Goal: Book appointment/travel/reservation

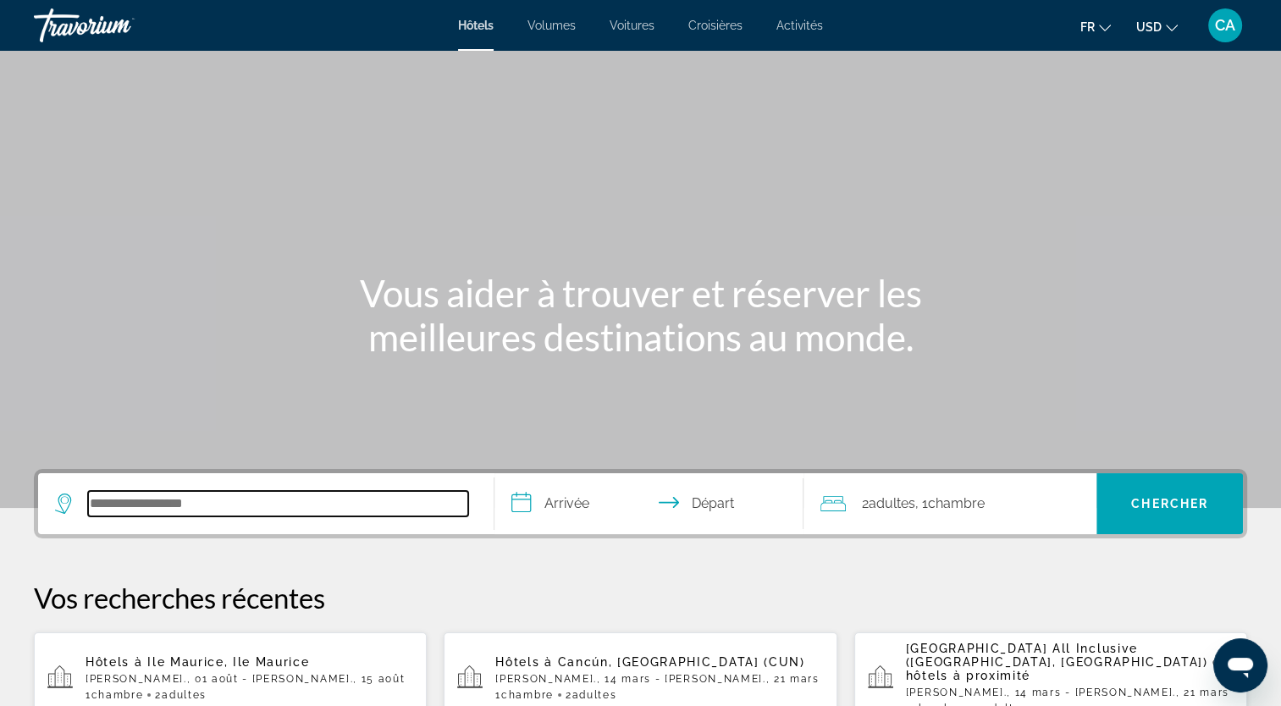
click at [231, 494] on input "Rechercher une destination hôtelière" at bounding box center [278, 503] width 380 height 25
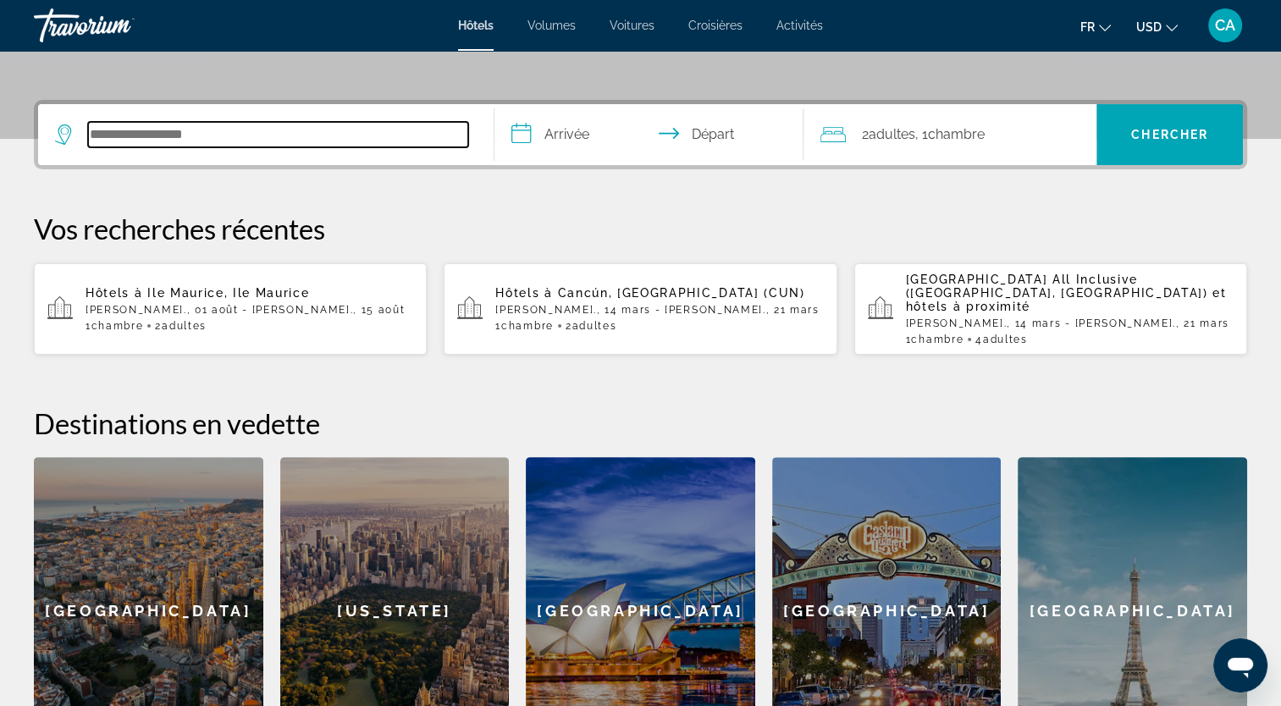
scroll to position [413, 0]
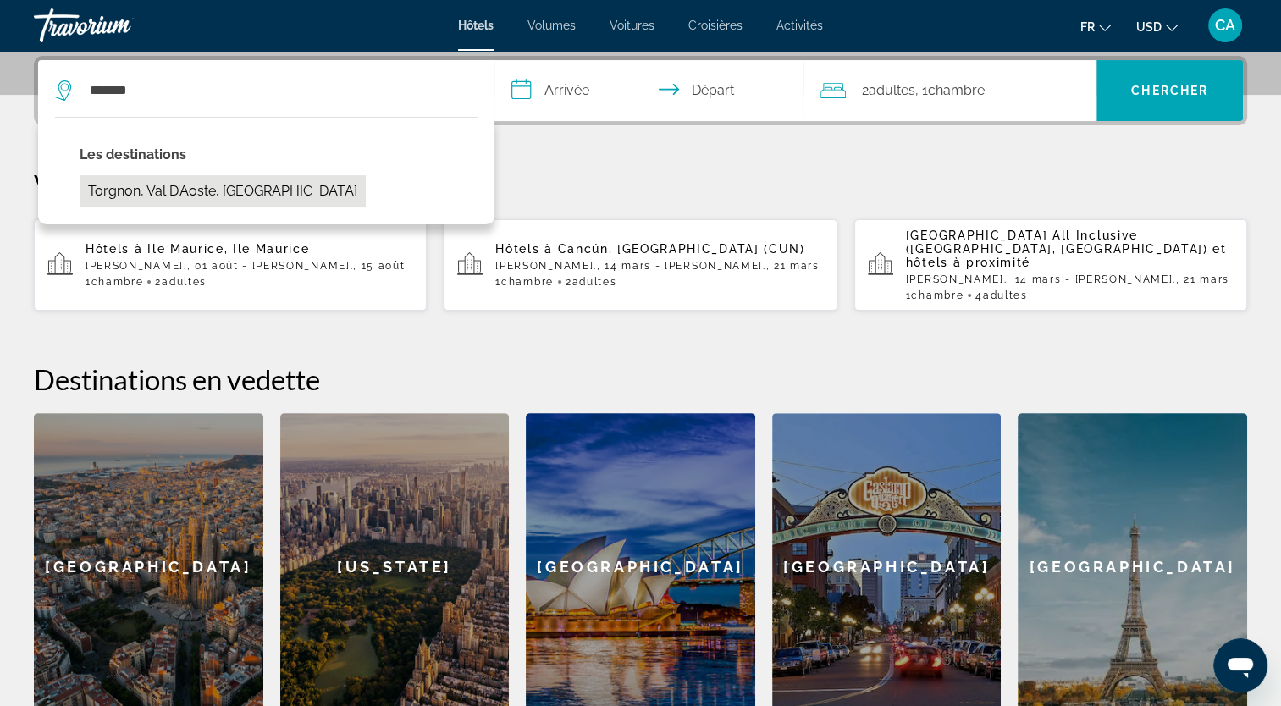
click at [226, 189] on button "Torgnon, Val d’Aoste, Italie" at bounding box center [223, 191] width 286 height 32
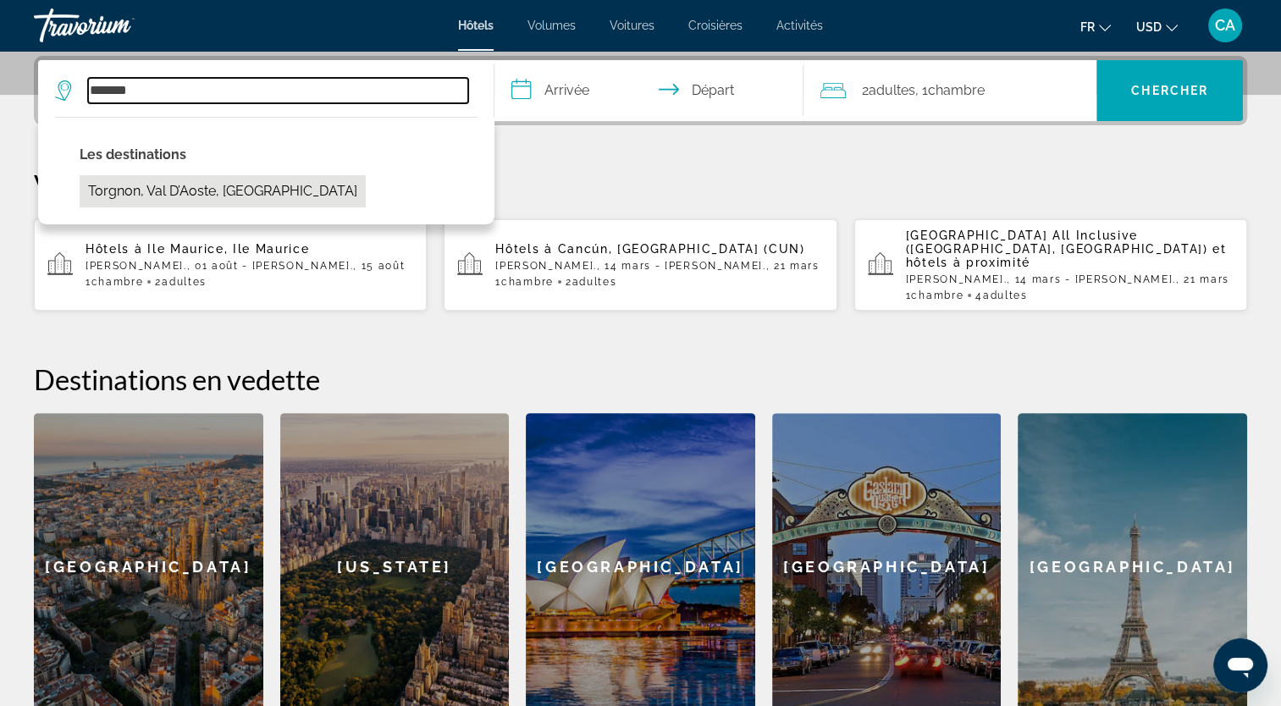
type input "**********"
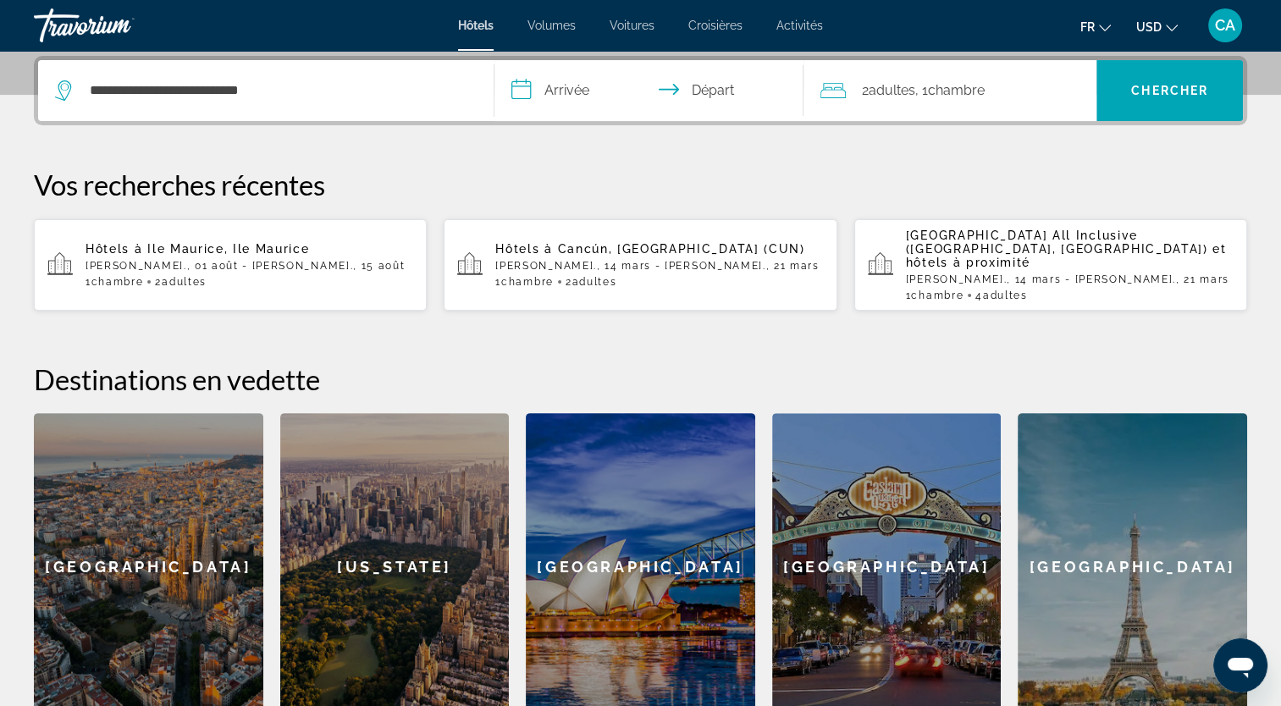
click at [567, 93] on input "**********" at bounding box center [652, 93] width 317 height 66
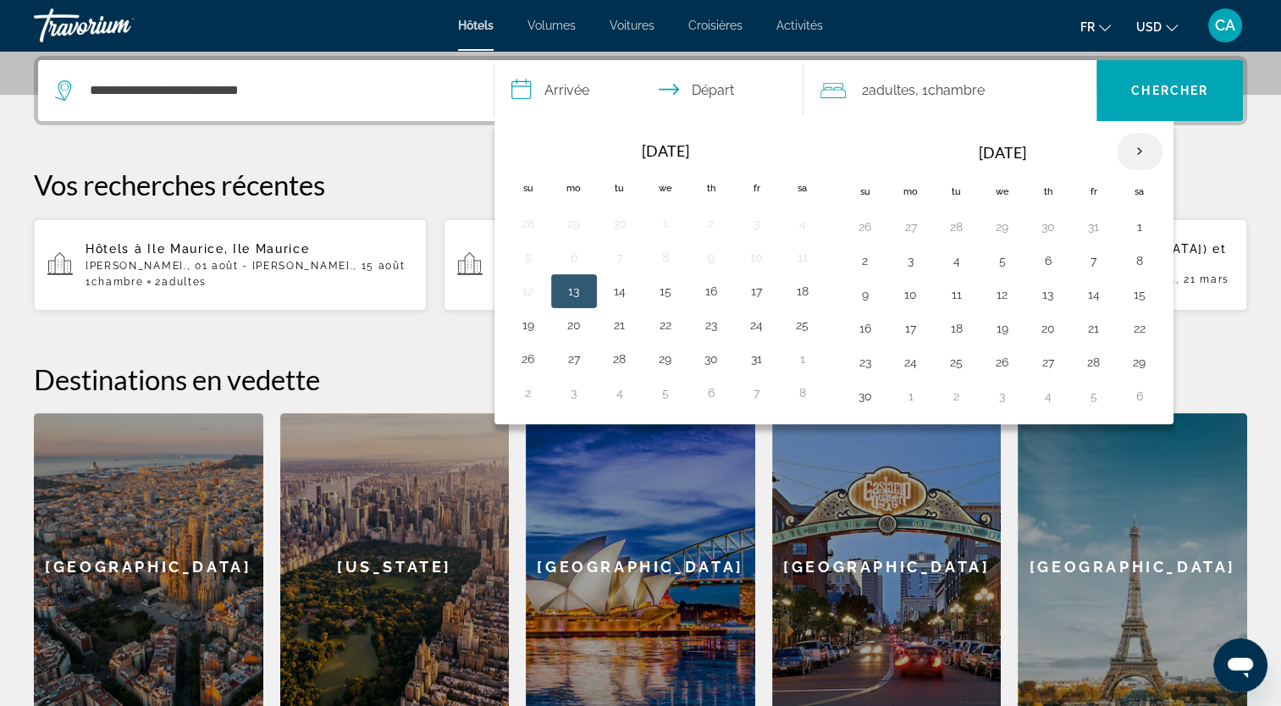
click at [1131, 149] on th "Next month" at bounding box center [1140, 151] width 46 height 37
drag, startPoint x: 861, startPoint y: 332, endPoint x: 908, endPoint y: 327, distance: 47.7
click at [908, 327] on tr "15 16 17 18 19 20 21" at bounding box center [1002, 329] width 320 height 34
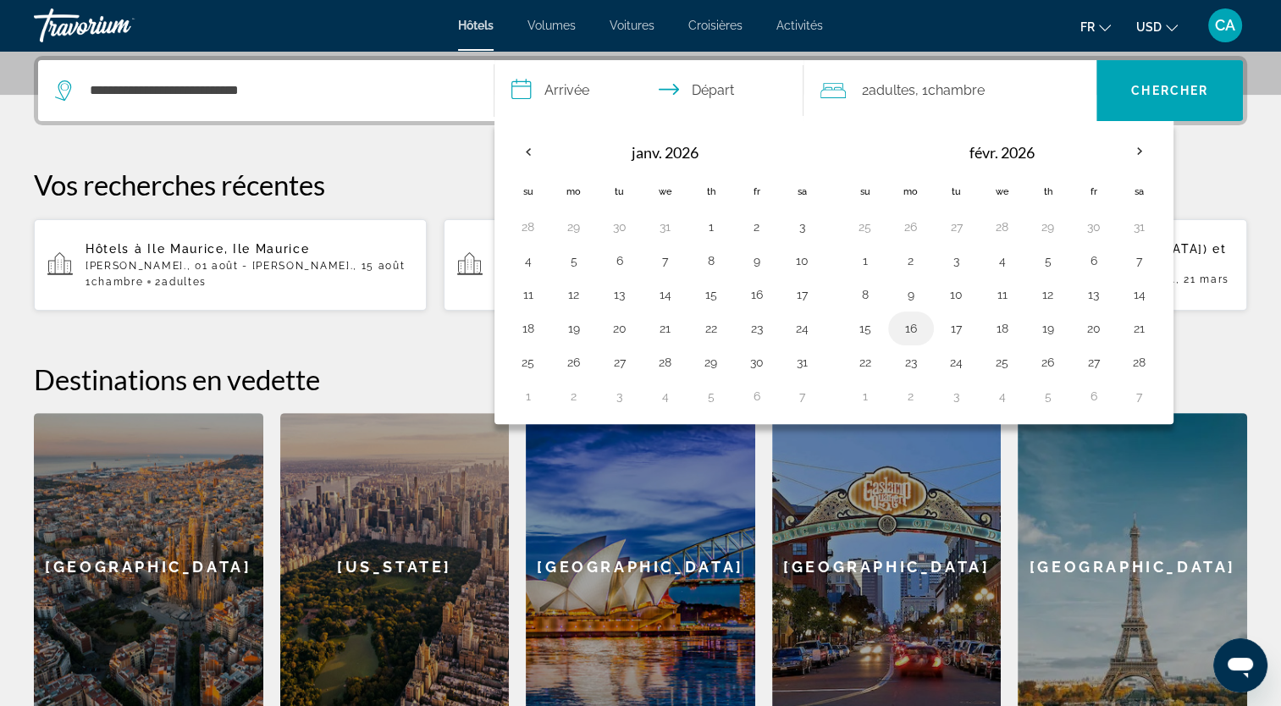
click at [908, 327] on button "16" at bounding box center [910, 329] width 27 height 24
drag, startPoint x: 1134, startPoint y: 327, endPoint x: 1214, endPoint y: 322, distance: 79.7
click at [1214, 322] on div "**********" at bounding box center [640, 388] width 1281 height 665
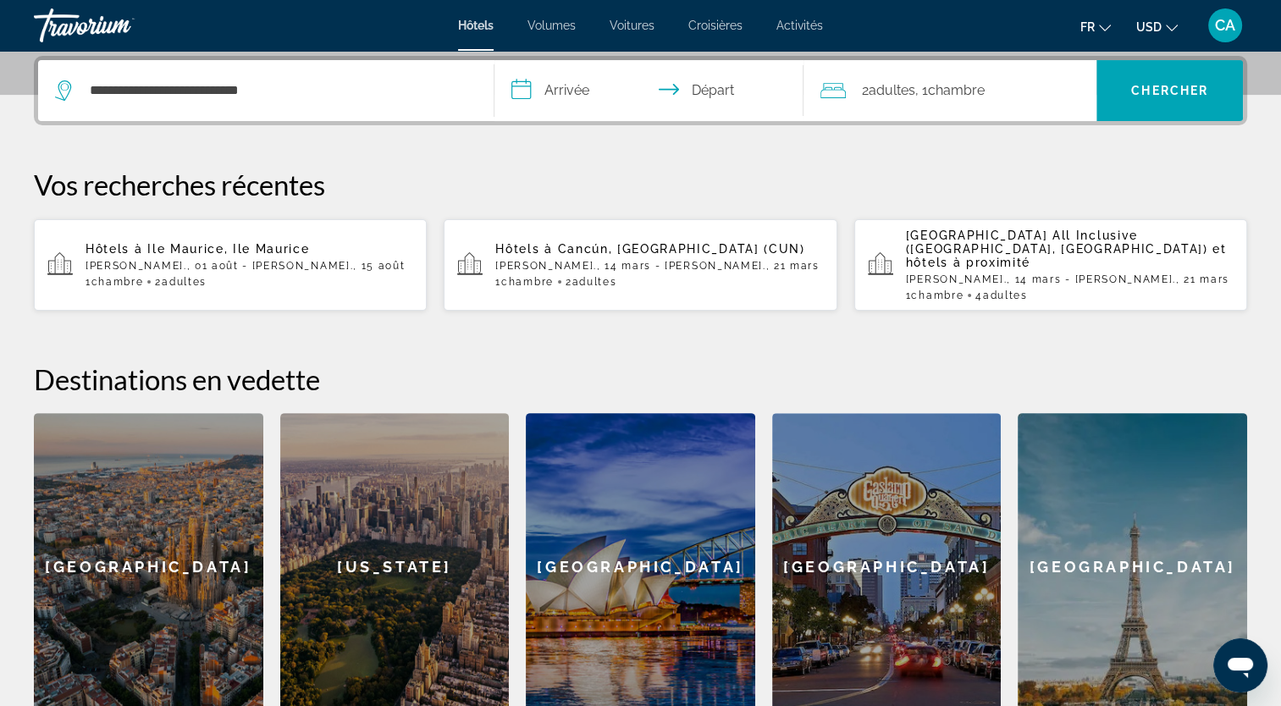
click at [564, 97] on input "**********" at bounding box center [652, 93] width 317 height 66
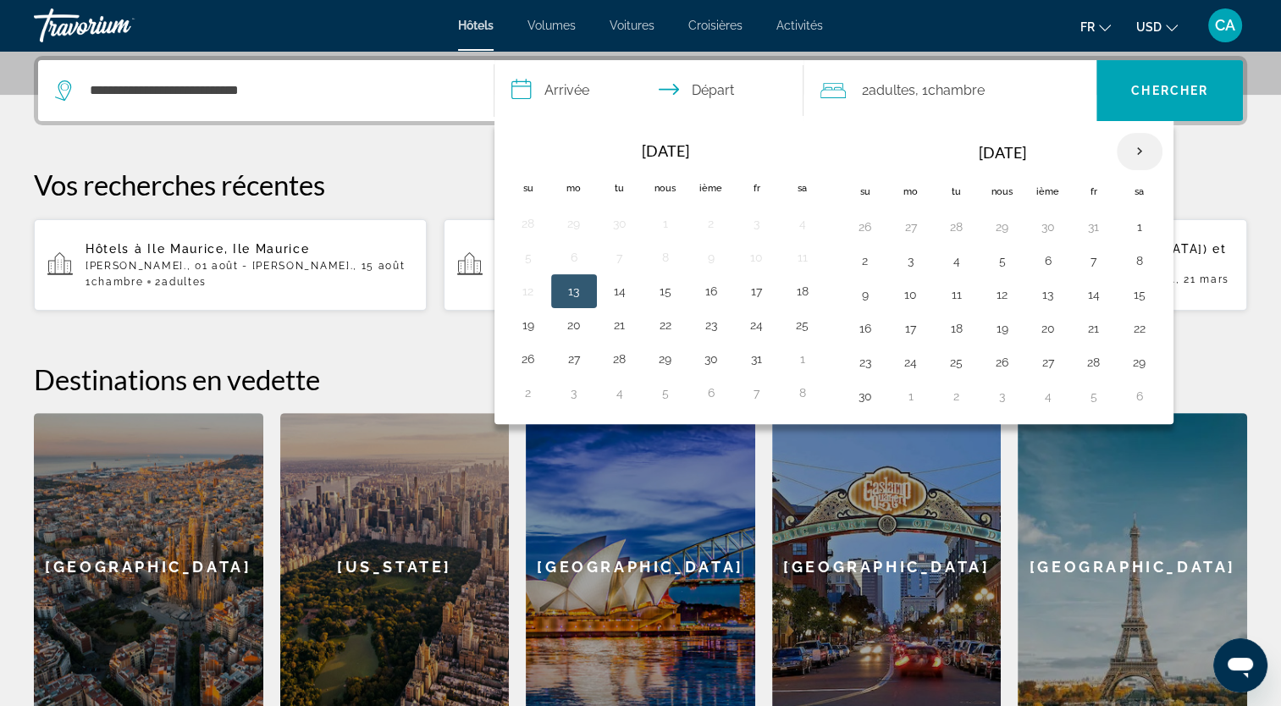
click at [1134, 154] on th "Prochain" at bounding box center [1140, 151] width 46 height 37
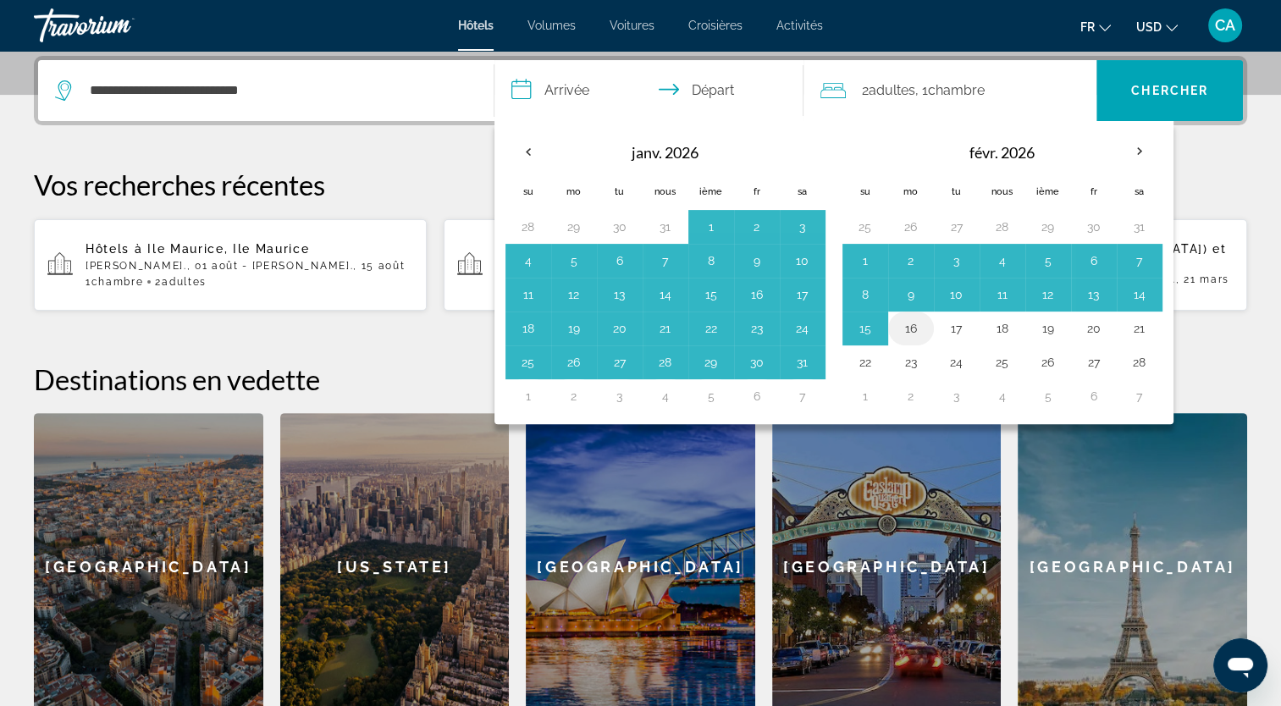
click at [917, 318] on button "16" at bounding box center [910, 329] width 27 height 24
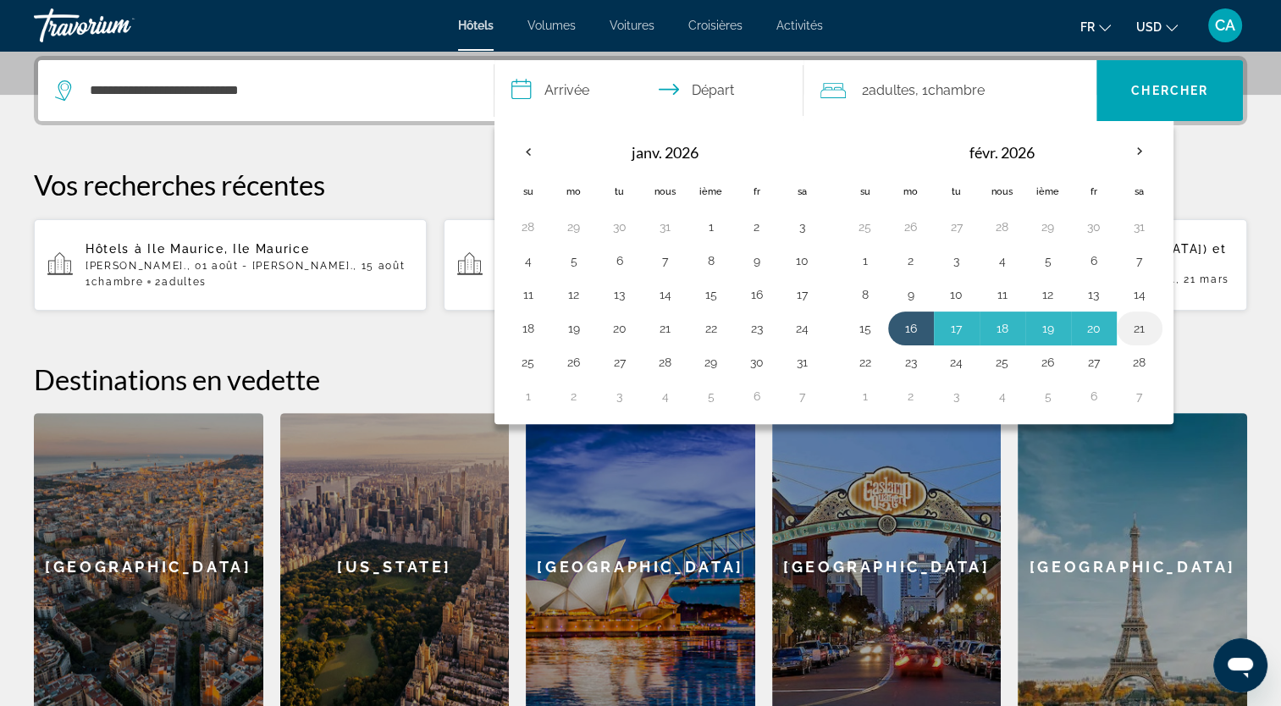
click at [1143, 326] on button "21" at bounding box center [1139, 329] width 27 height 24
type input "**********"
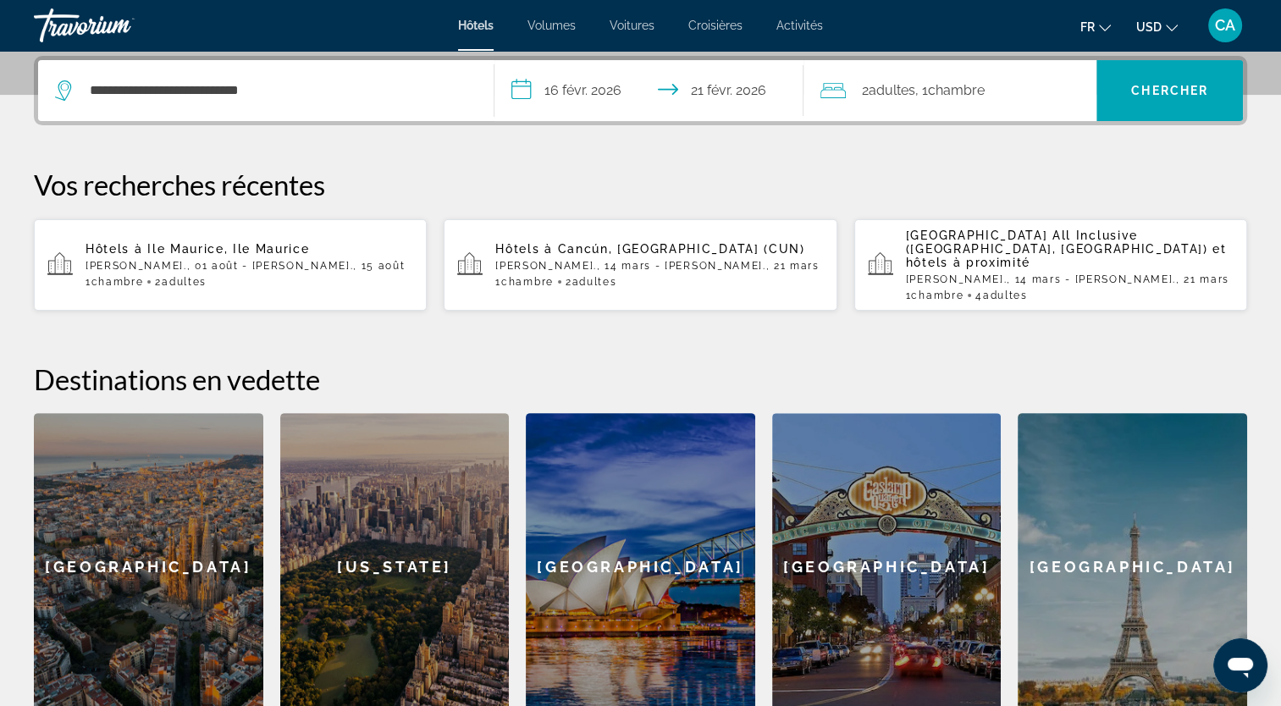
click at [1000, 105] on div "2 Adulte Adultes , 1 Chambre pièces" at bounding box center [958, 90] width 276 height 61
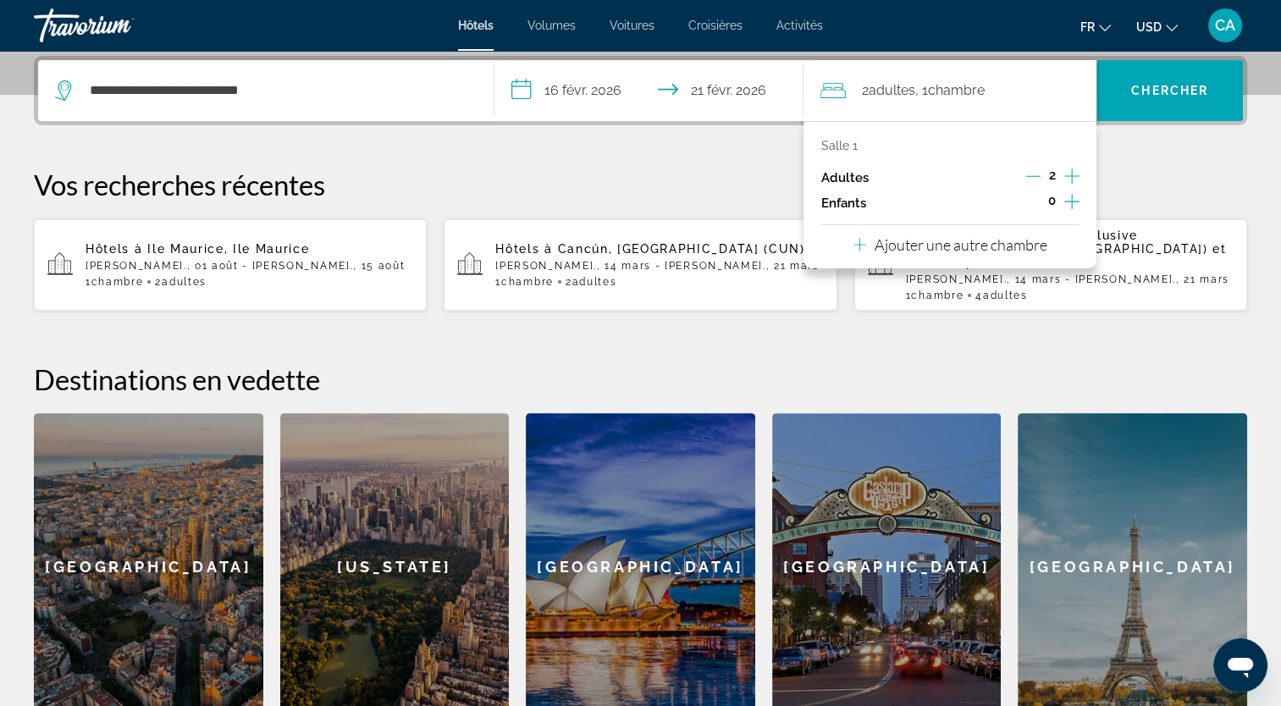
click at [1068, 197] on icon "Augmenter les enfants" at bounding box center [1071, 201] width 15 height 20
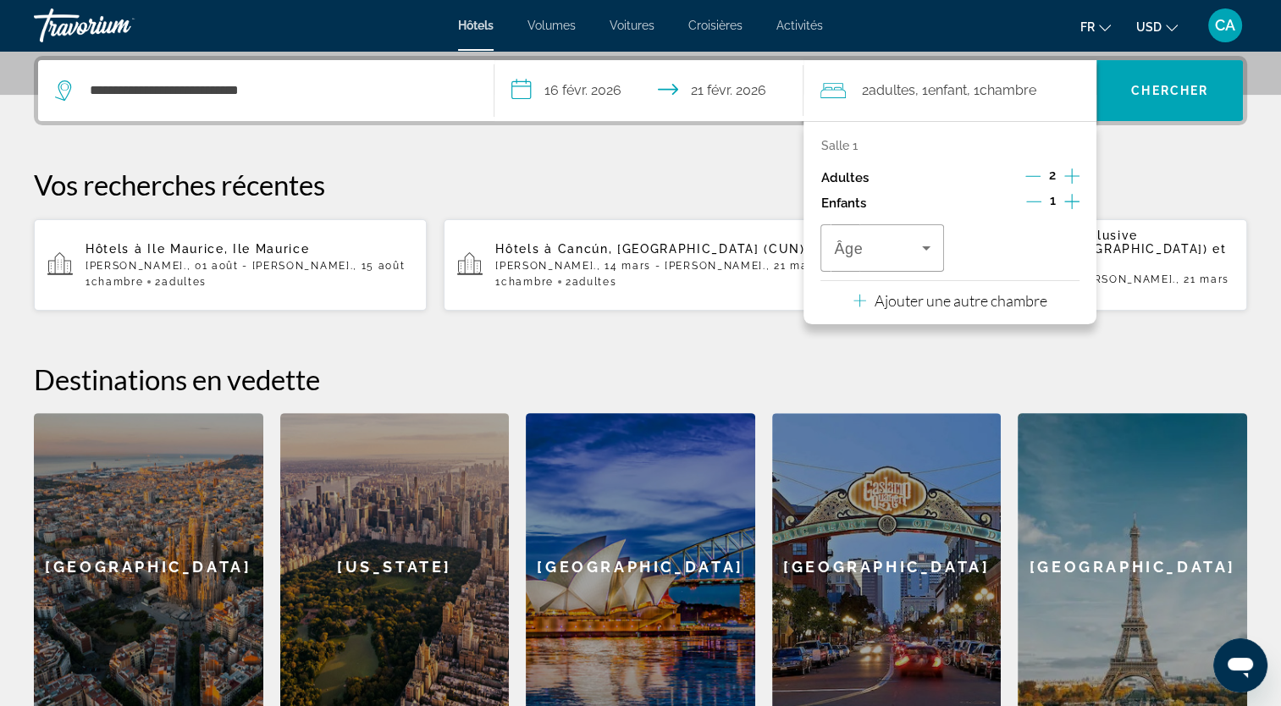
click at [1068, 197] on icon "Augmenter les enfants" at bounding box center [1071, 201] width 15 height 20
click at [1034, 244] on span "Voyageurs : 2 adultes, 2 enfants" at bounding box center [1013, 248] width 87 height 20
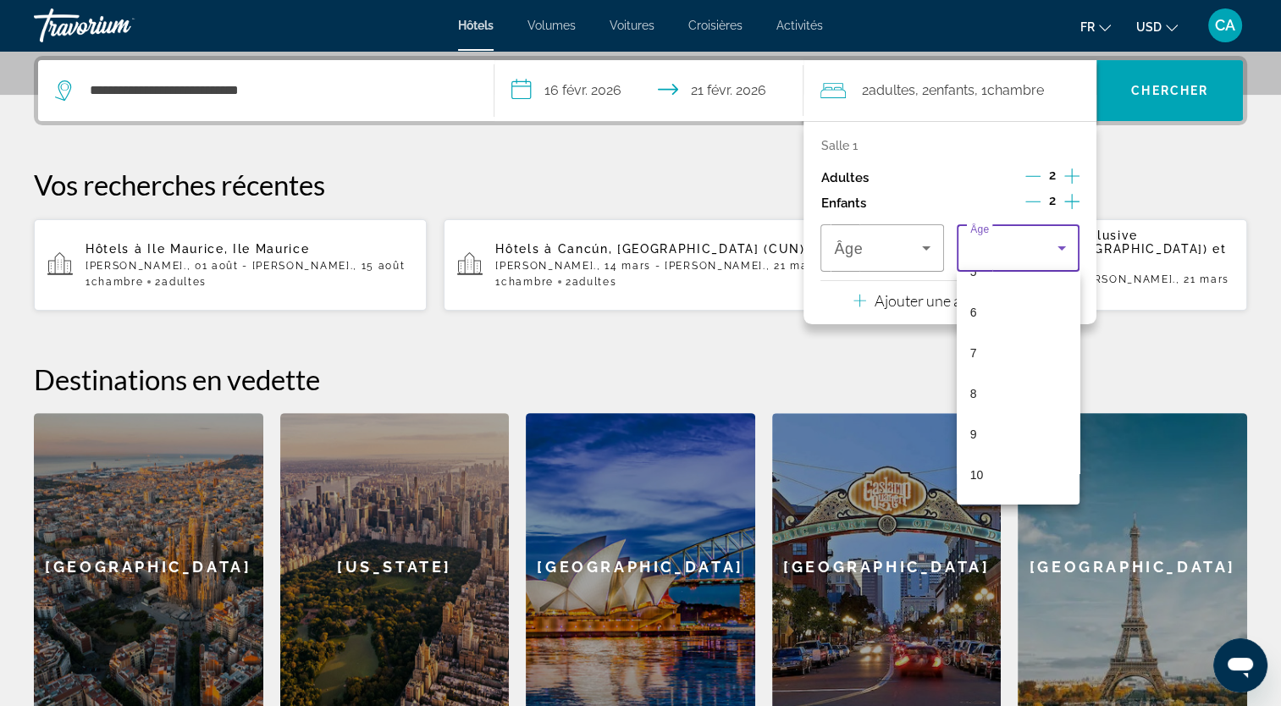
scroll to position [234, 0]
click at [997, 489] on mat-option "10" at bounding box center [1018, 471] width 123 height 41
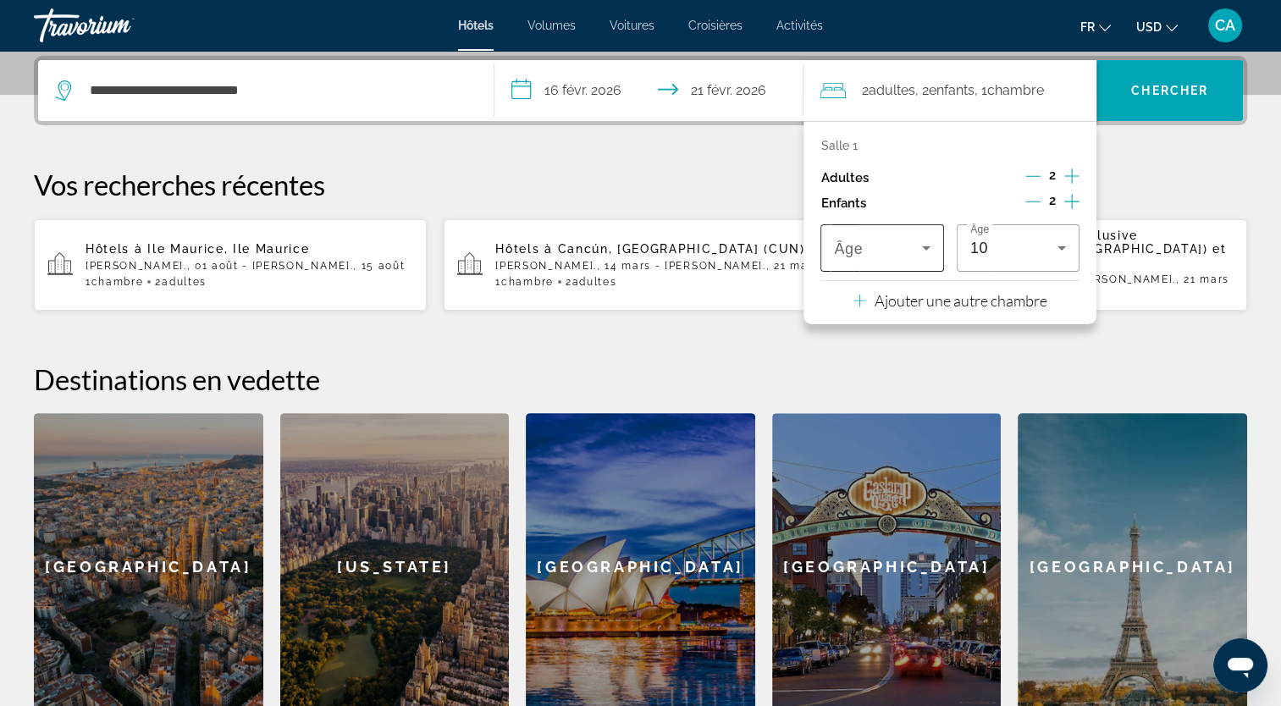
click at [894, 247] on span "Voyageurs : 2 adultes, 2 enfants" at bounding box center [877, 248] width 87 height 20
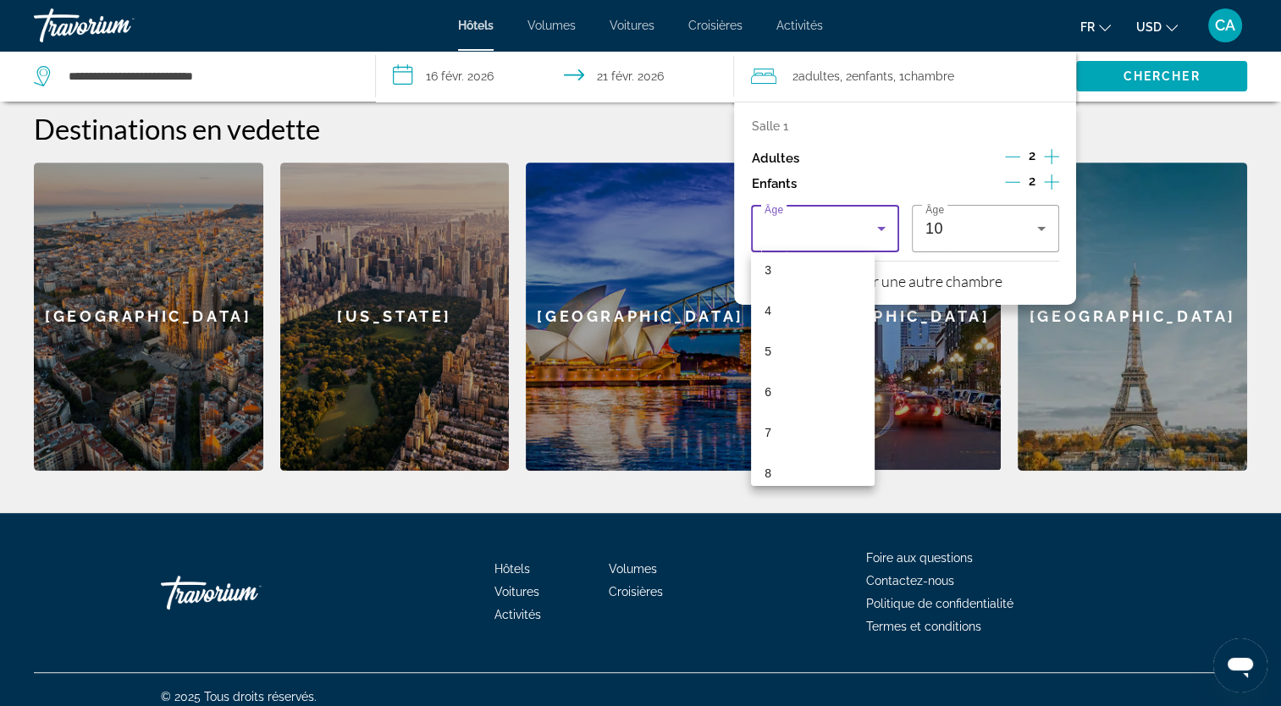
scroll to position [335, 0]
click at [793, 429] on mat-option "12" at bounding box center [812, 432] width 123 height 41
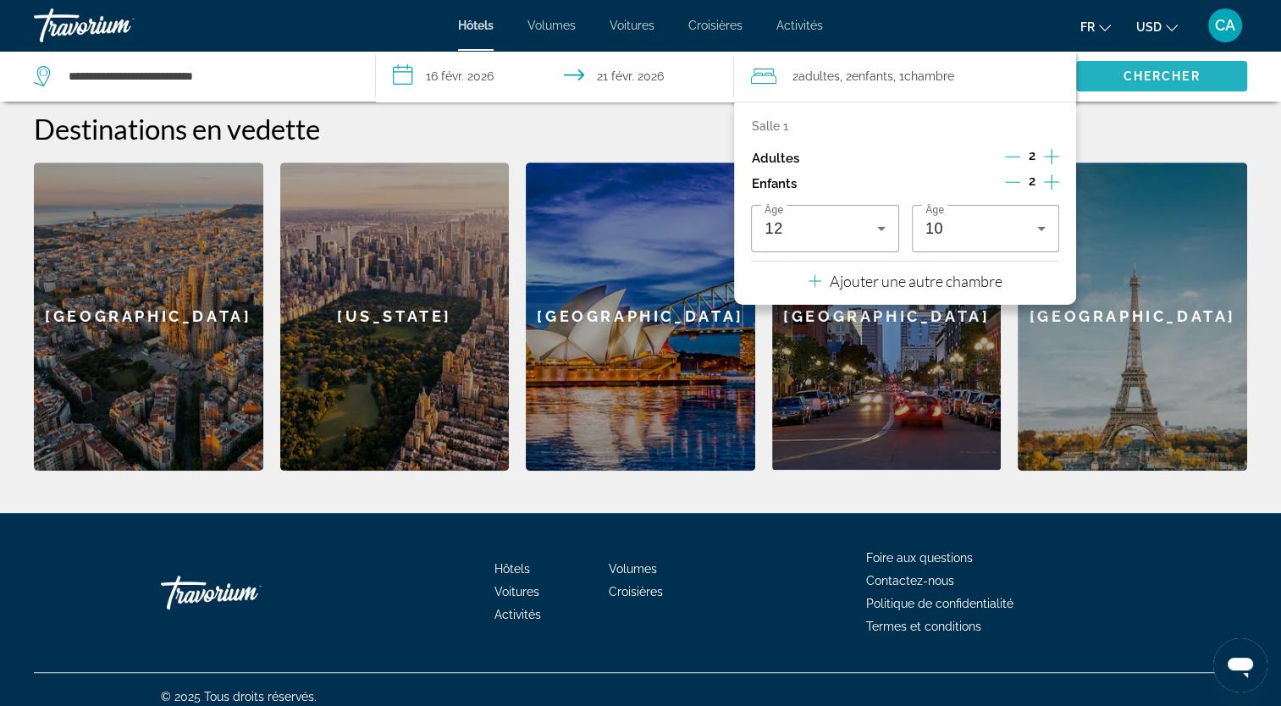
click at [1101, 76] on span "Rechercher" at bounding box center [1161, 76] width 171 height 41
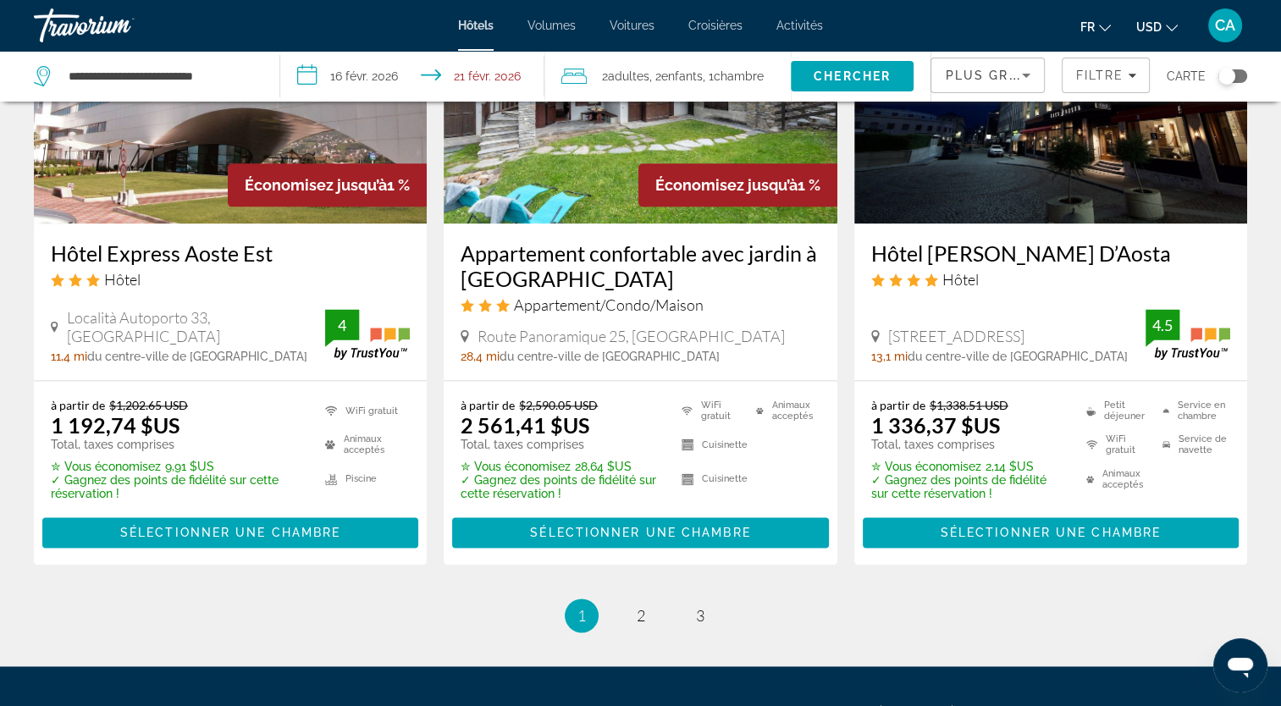
scroll to position [2337, 0]
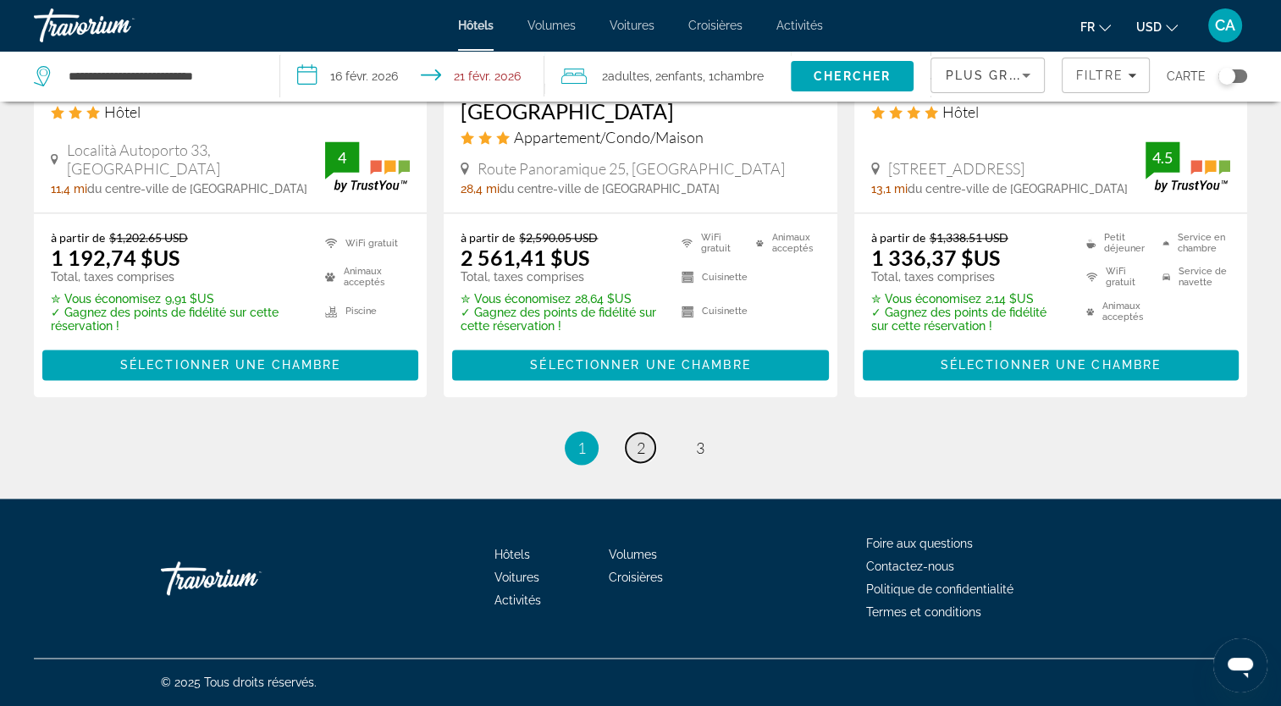
click at [630, 449] on link "page 2" at bounding box center [641, 448] width 30 height 30
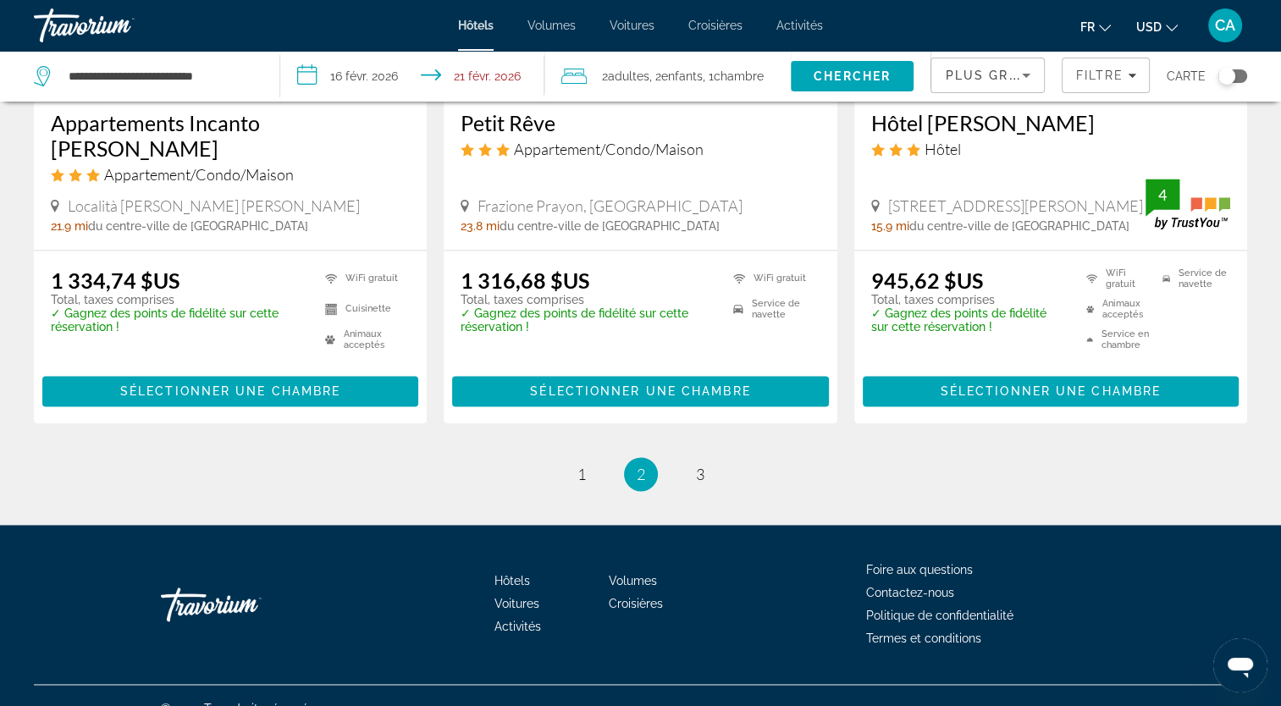
scroll to position [2267, 0]
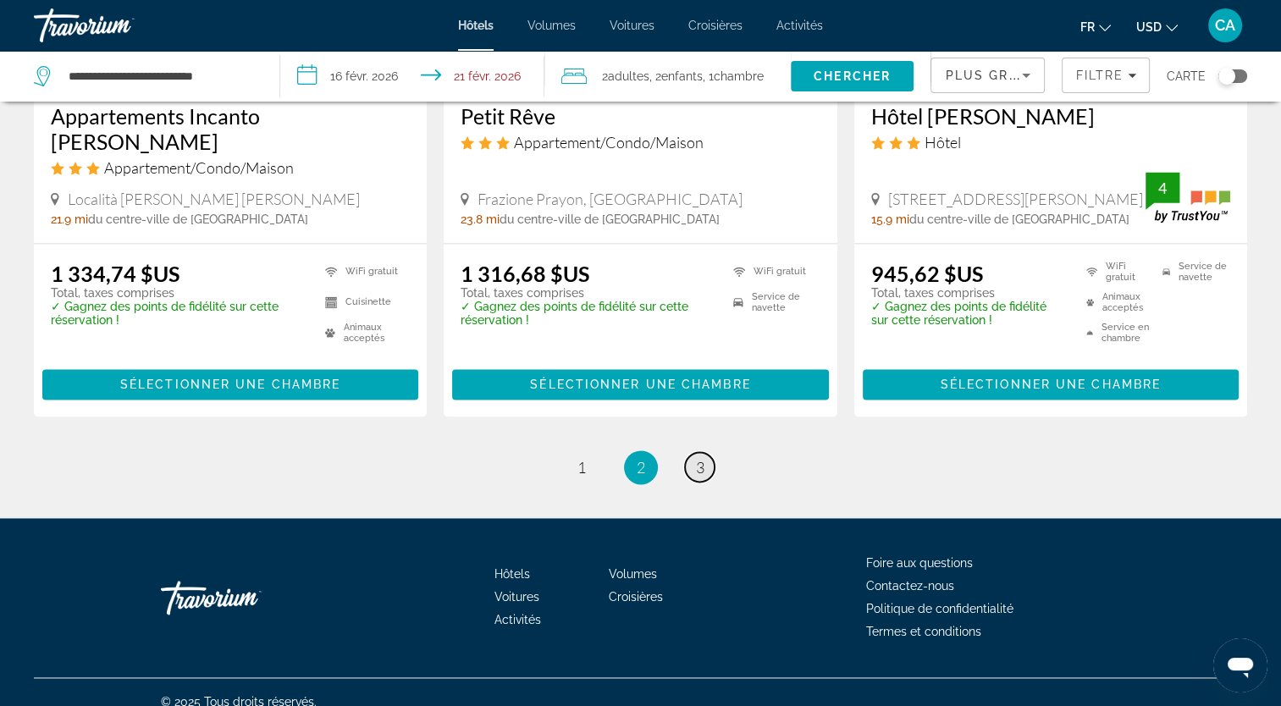
click at [698, 461] on span "3" at bounding box center [700, 467] width 8 height 19
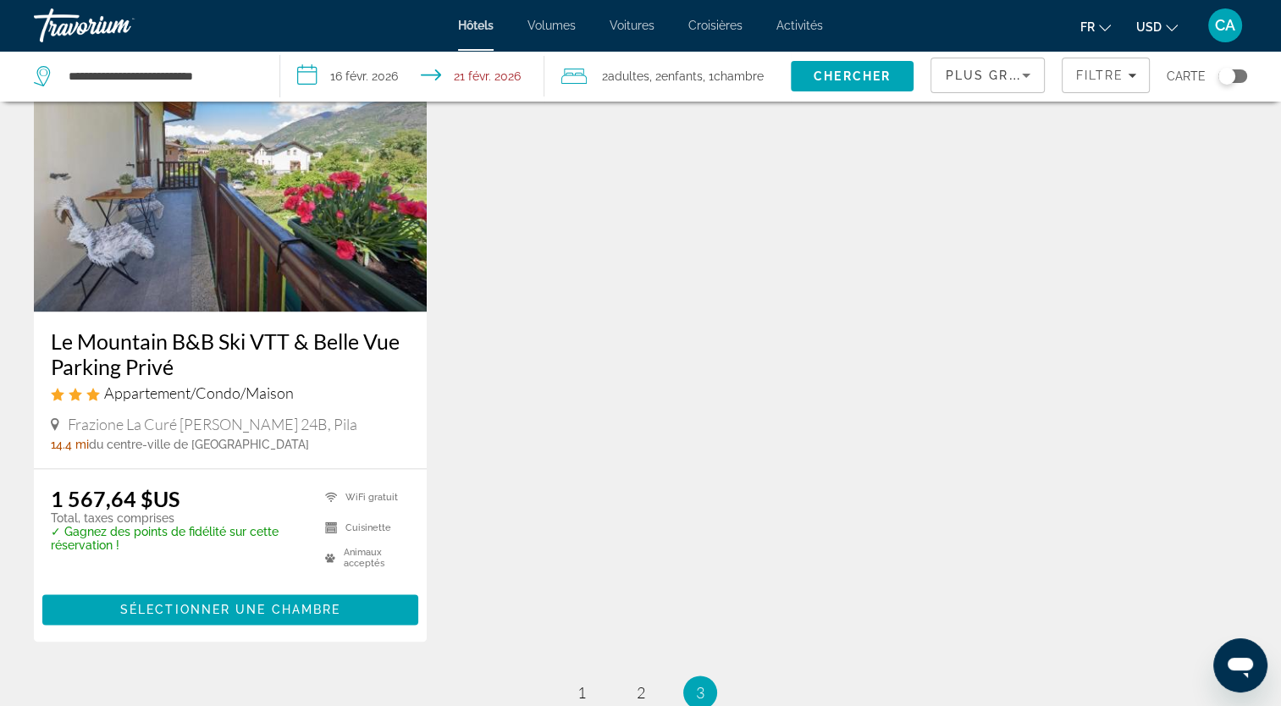
scroll to position [2133, 0]
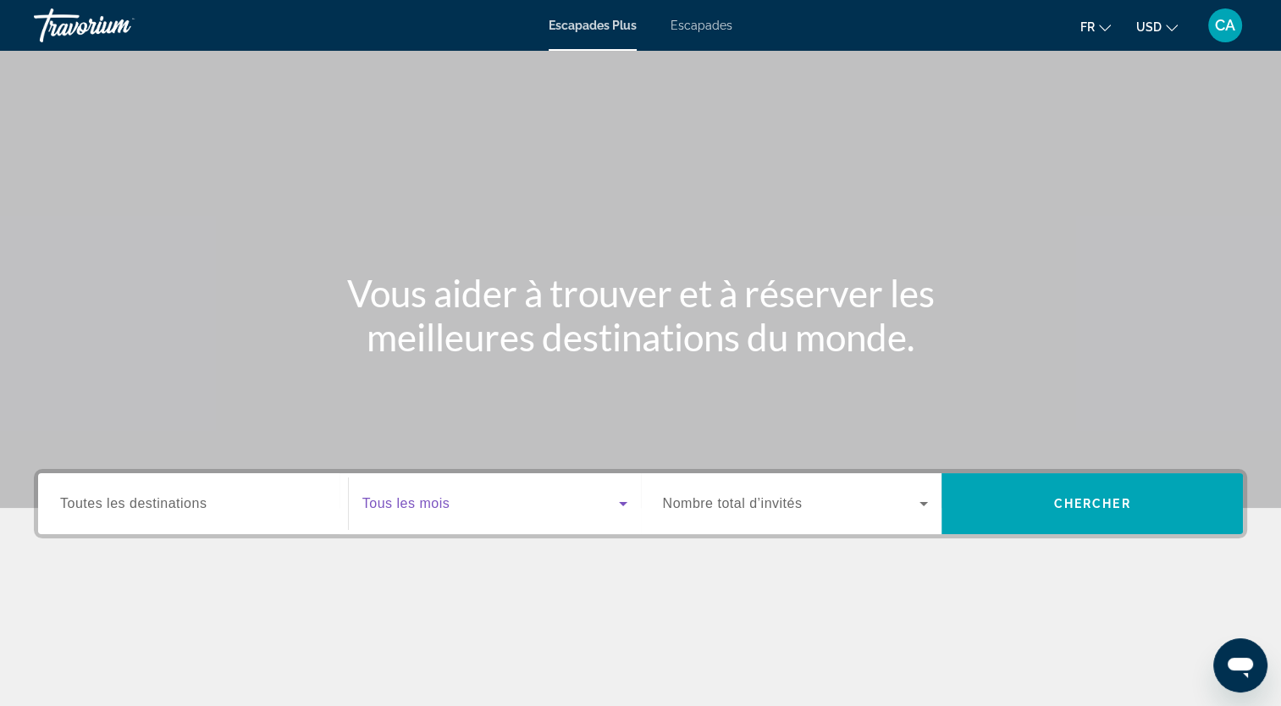
click at [522, 503] on span "Widget de recherche" at bounding box center [490, 504] width 257 height 20
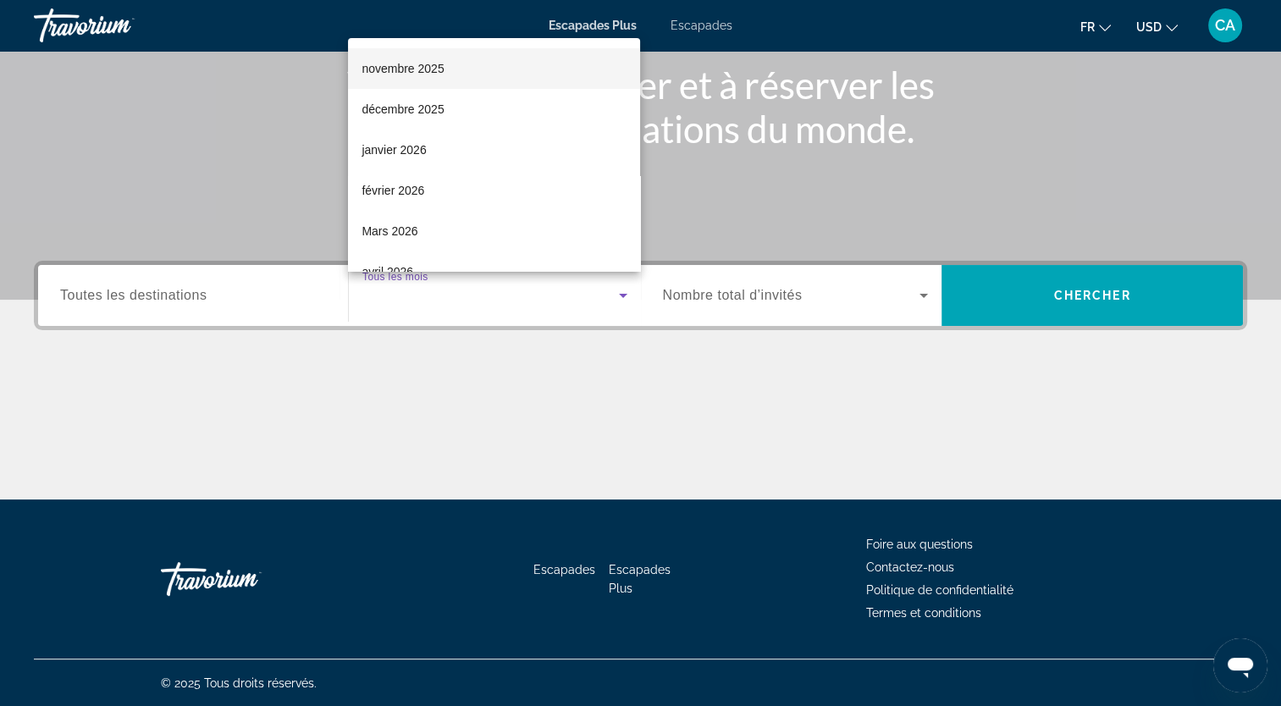
scroll to position [85, 0]
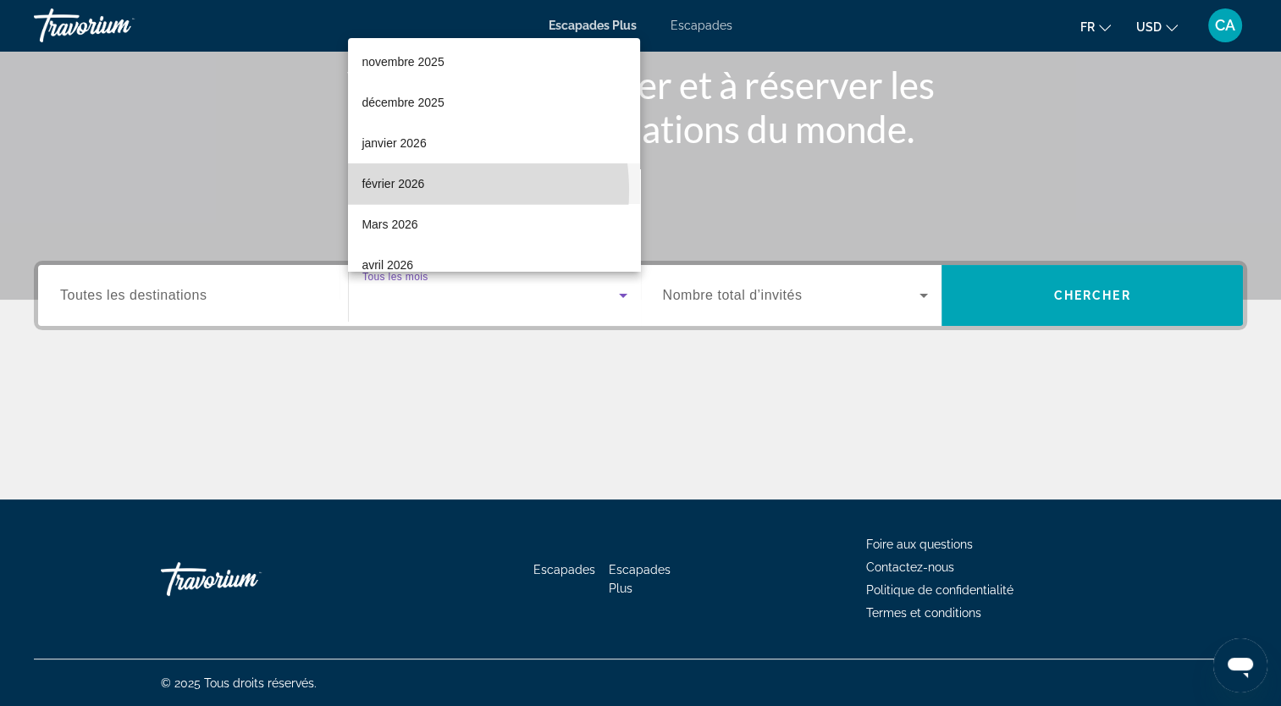
click at [406, 190] on font "février 2026" at bounding box center [392, 184] width 63 height 14
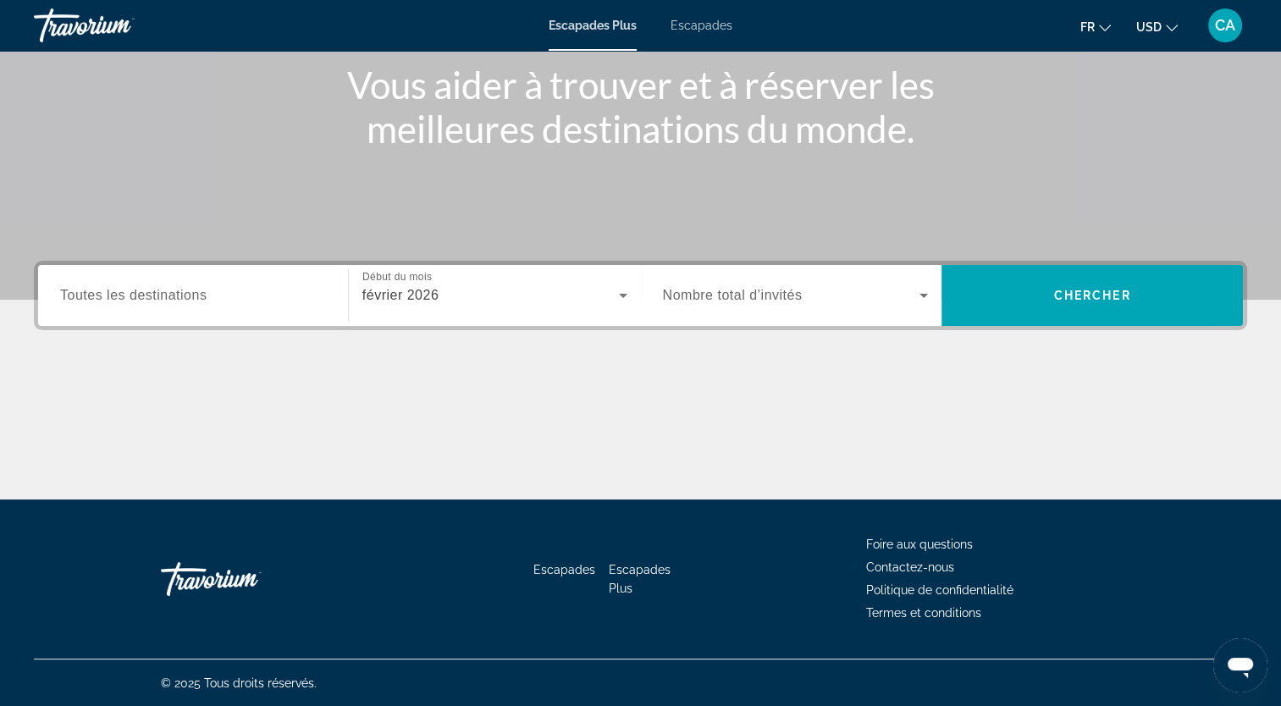
click at [254, 273] on div "Widget de recherche" at bounding box center [193, 296] width 266 height 48
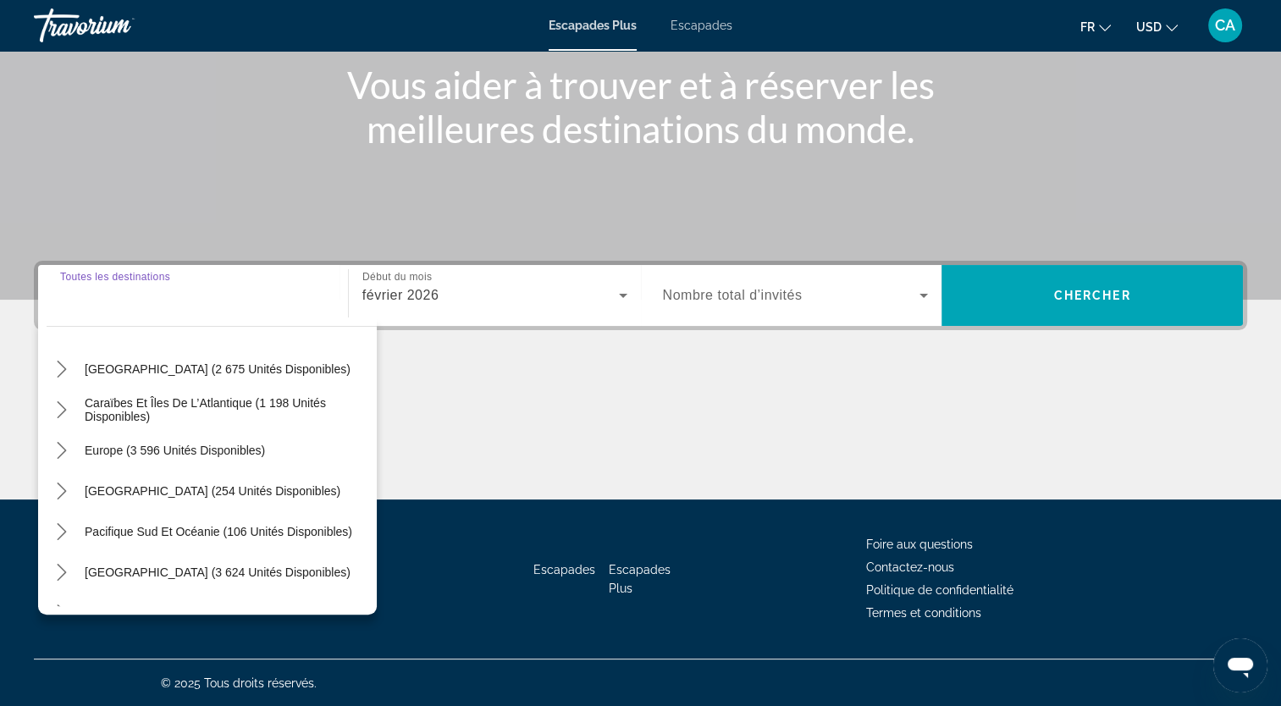
scroll to position [132, 0]
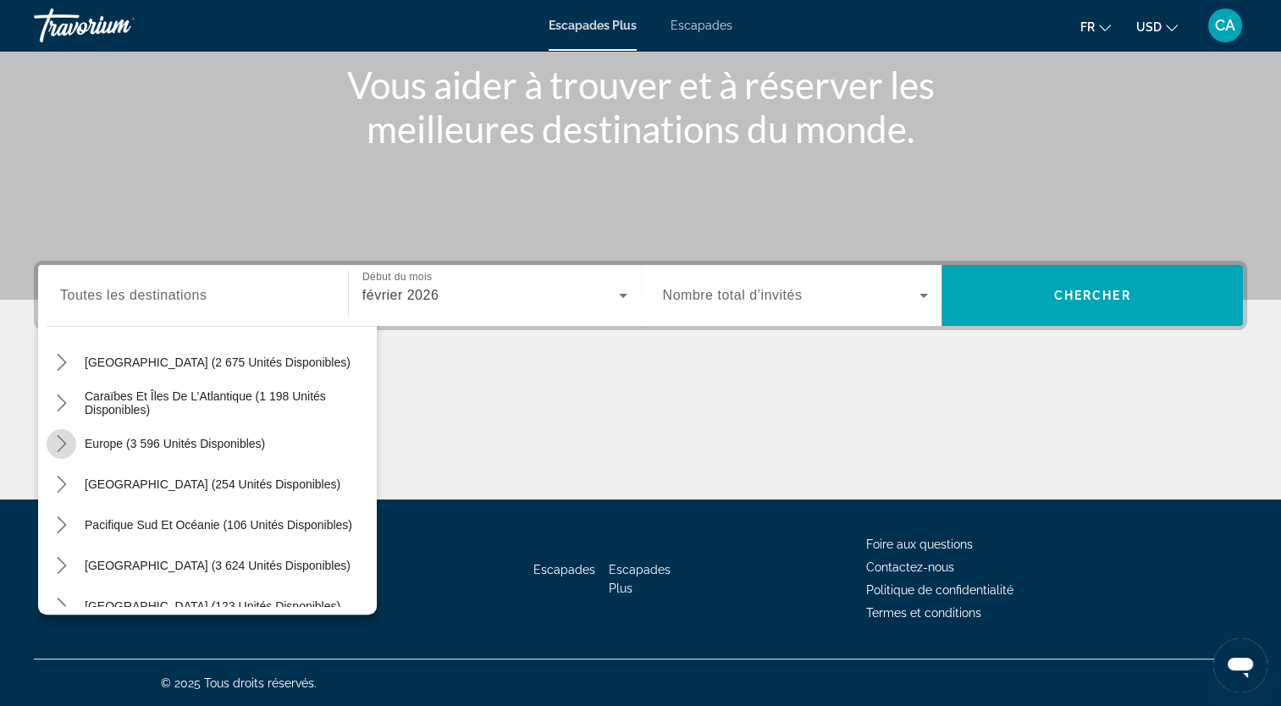
click at [59, 444] on icon "Toggle Europe (3 596 unités disponibles) sous-menu" at bounding box center [61, 443] width 17 height 17
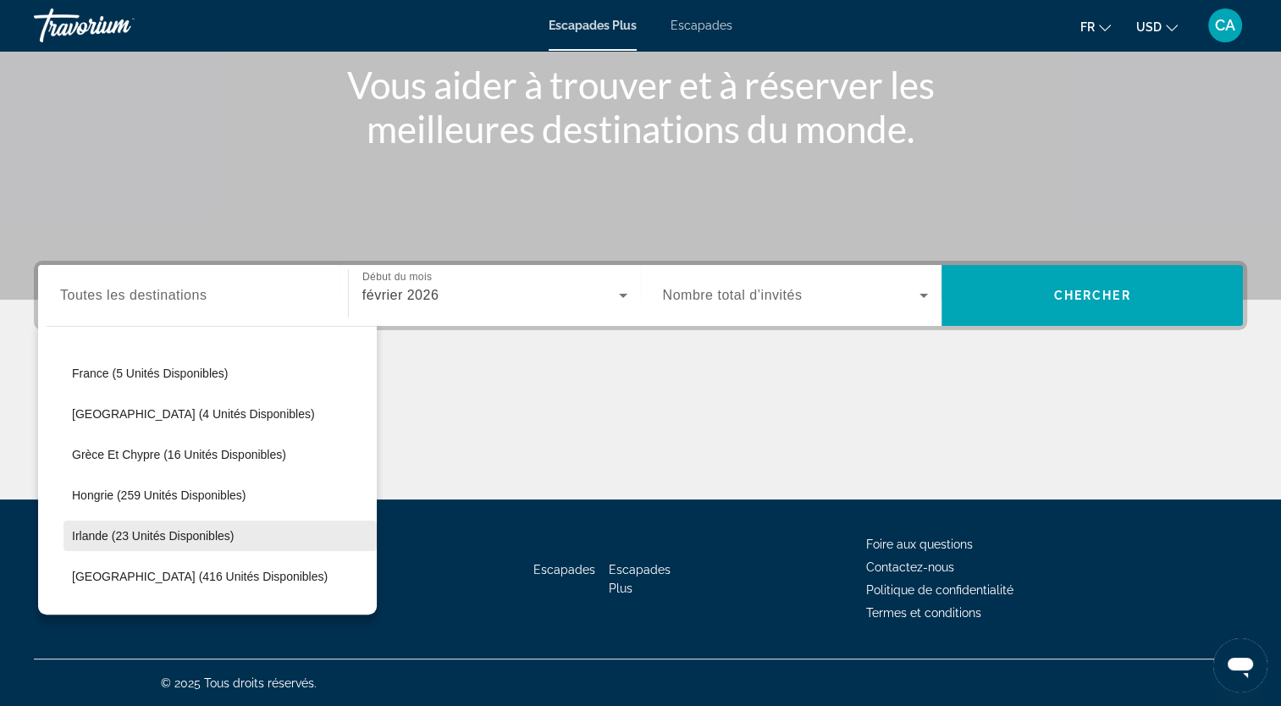
scroll to position [408, 0]
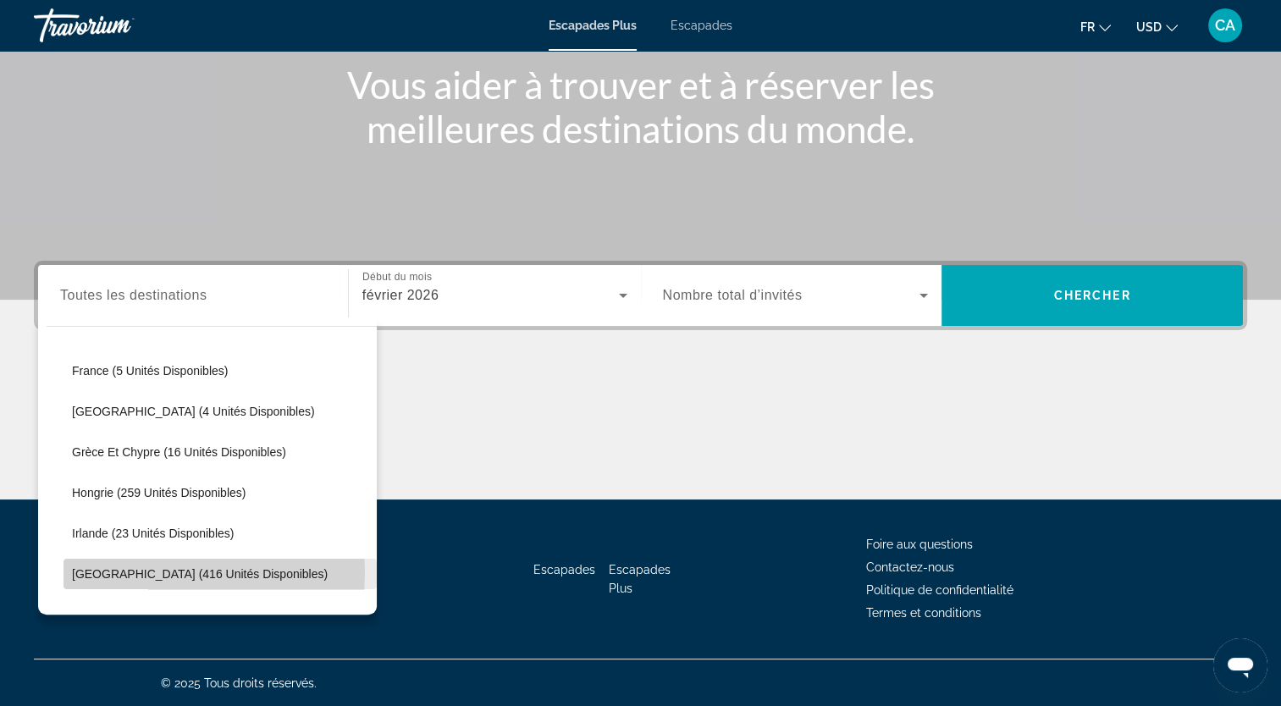
click at [148, 571] on span "[GEOGRAPHIC_DATA] (416 unités disponibles)" at bounding box center [200, 574] width 256 height 14
type input "**********"
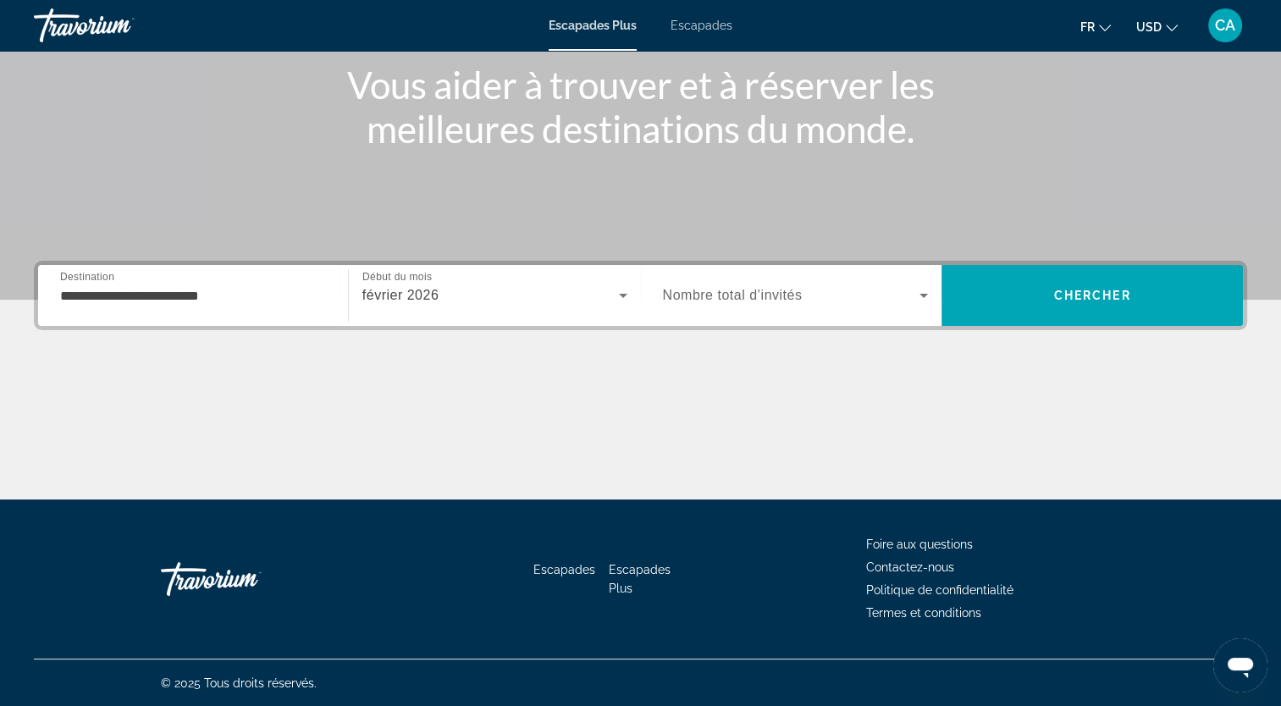
click at [684, 308] on div "Widget de recherche" at bounding box center [796, 295] width 266 height 47
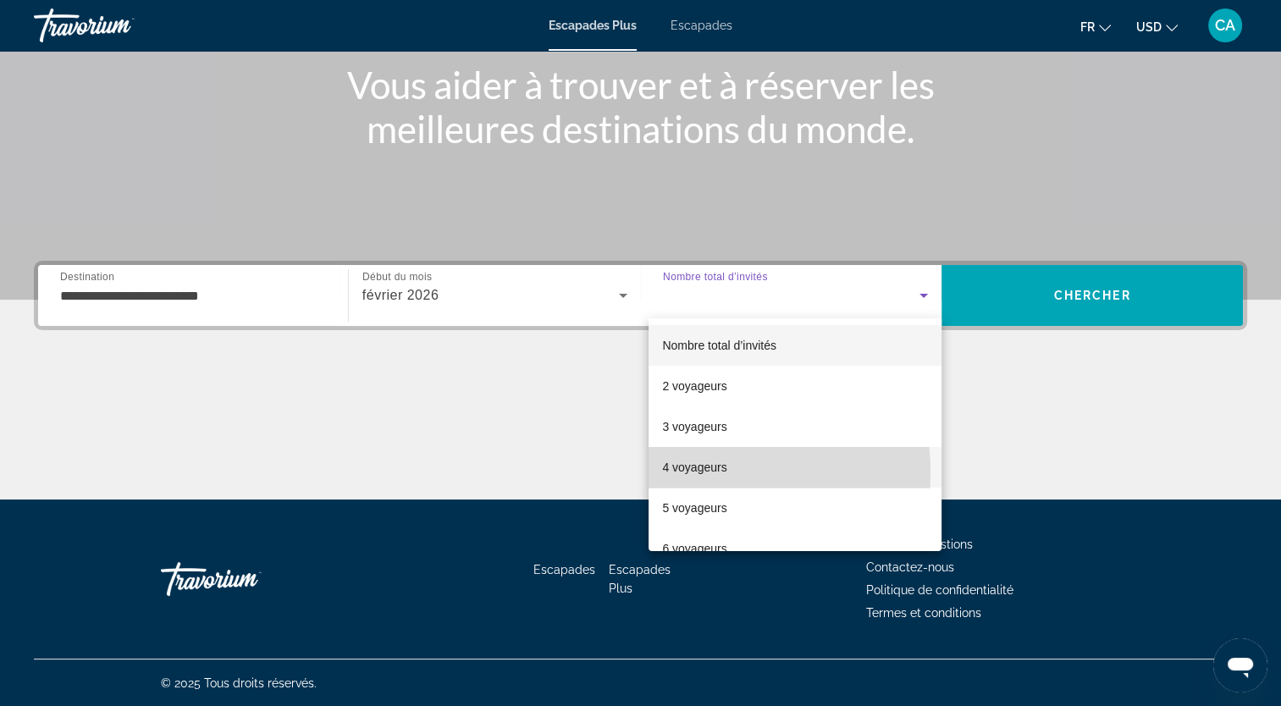
click at [676, 473] on font "4 voyageurs" at bounding box center [694, 468] width 64 height 14
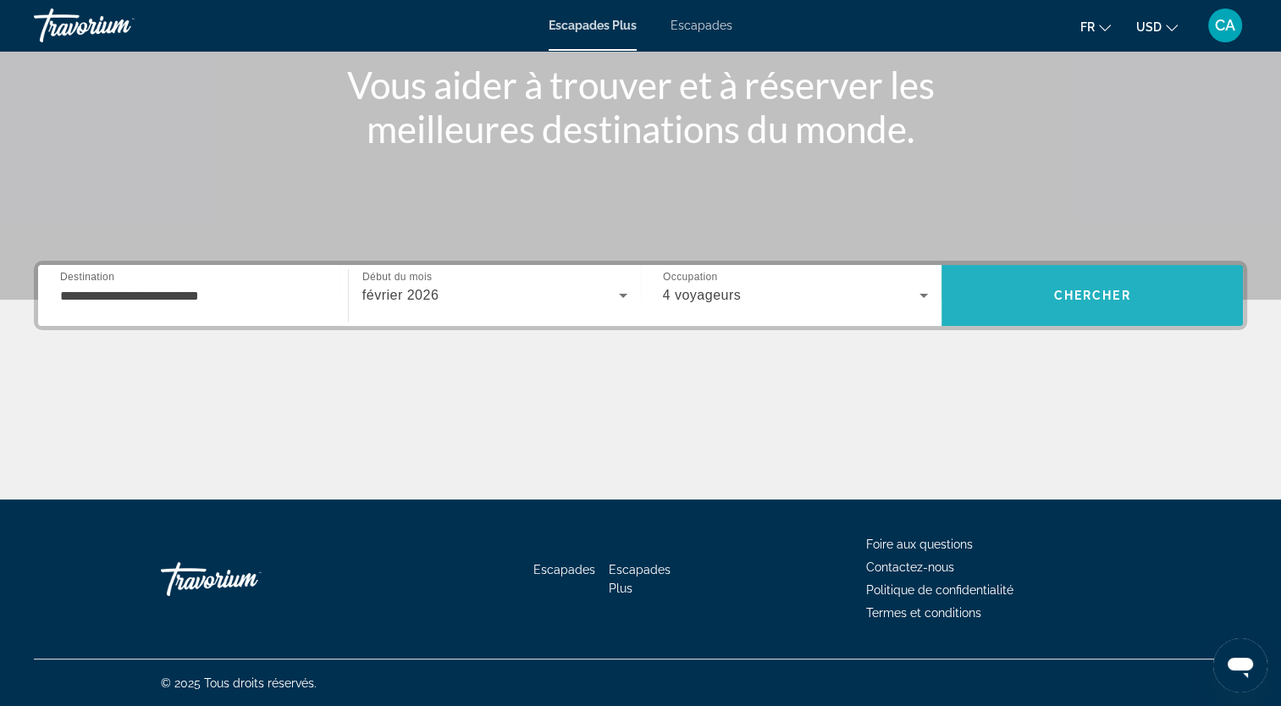
click at [1145, 279] on span "Rechercher" at bounding box center [1091, 295] width 301 height 41
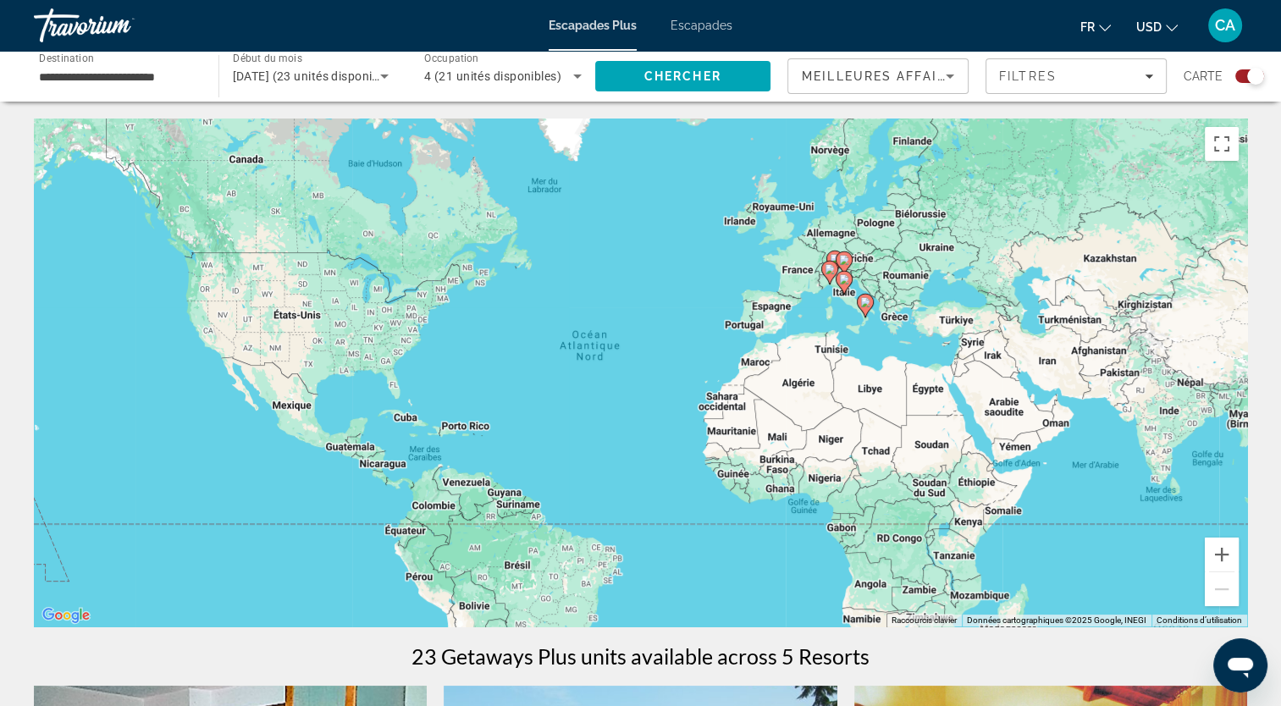
click at [1238, 79] on div "Widget de recherche" at bounding box center [1249, 76] width 29 height 14
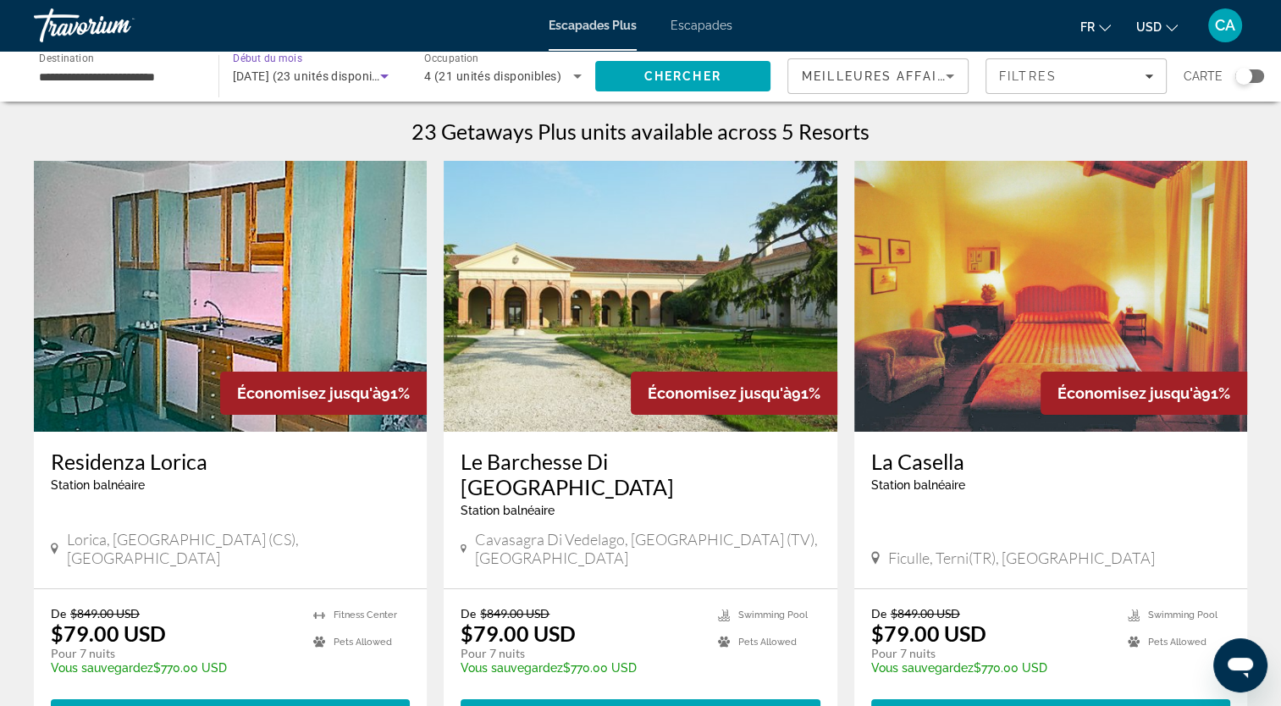
click at [300, 80] on span "[DATE] (23 unités disponibles)" at bounding box center [316, 76] width 167 height 14
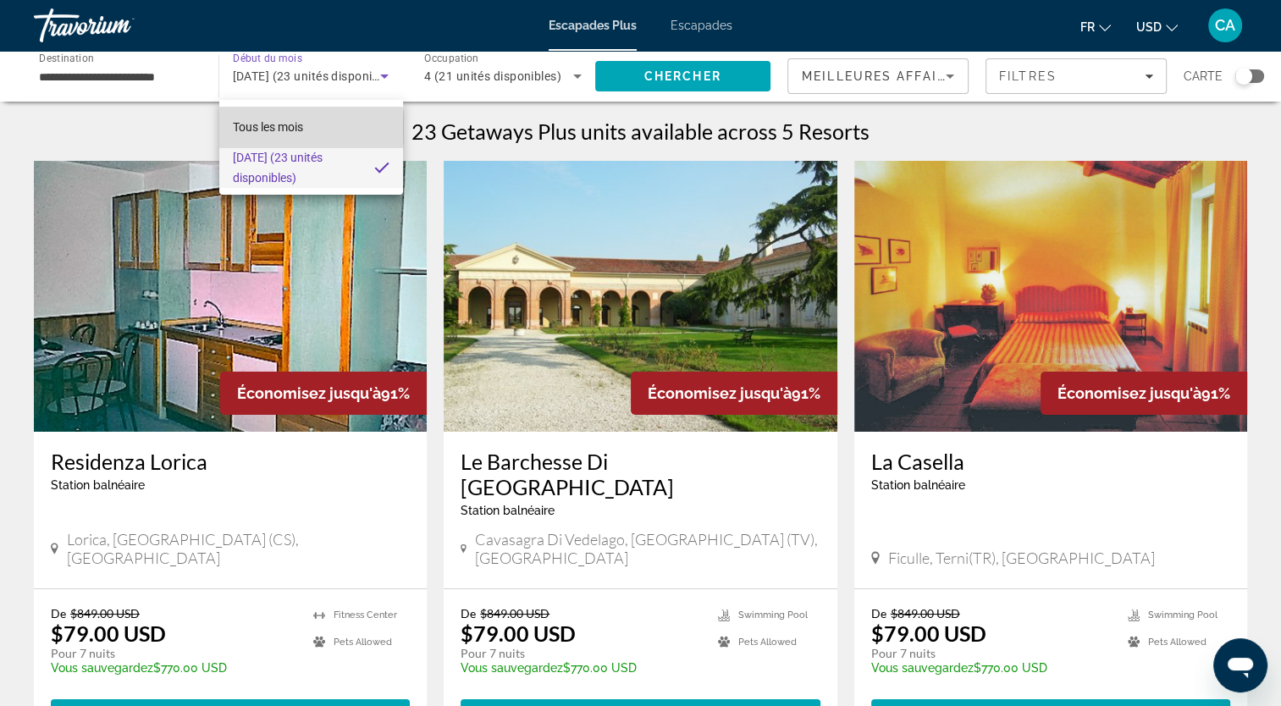
click at [295, 129] on span "Tous les mois" at bounding box center [268, 127] width 70 height 14
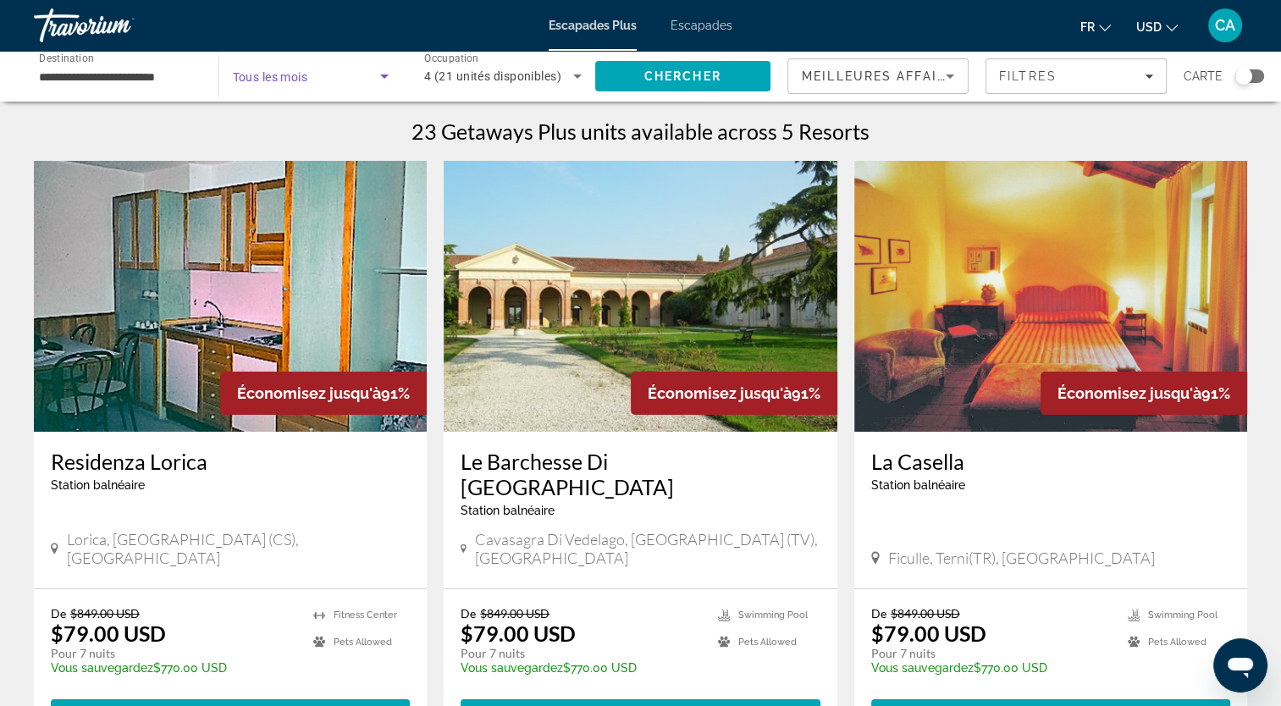
click at [384, 79] on icon "Widget de recherche" at bounding box center [384, 76] width 20 height 20
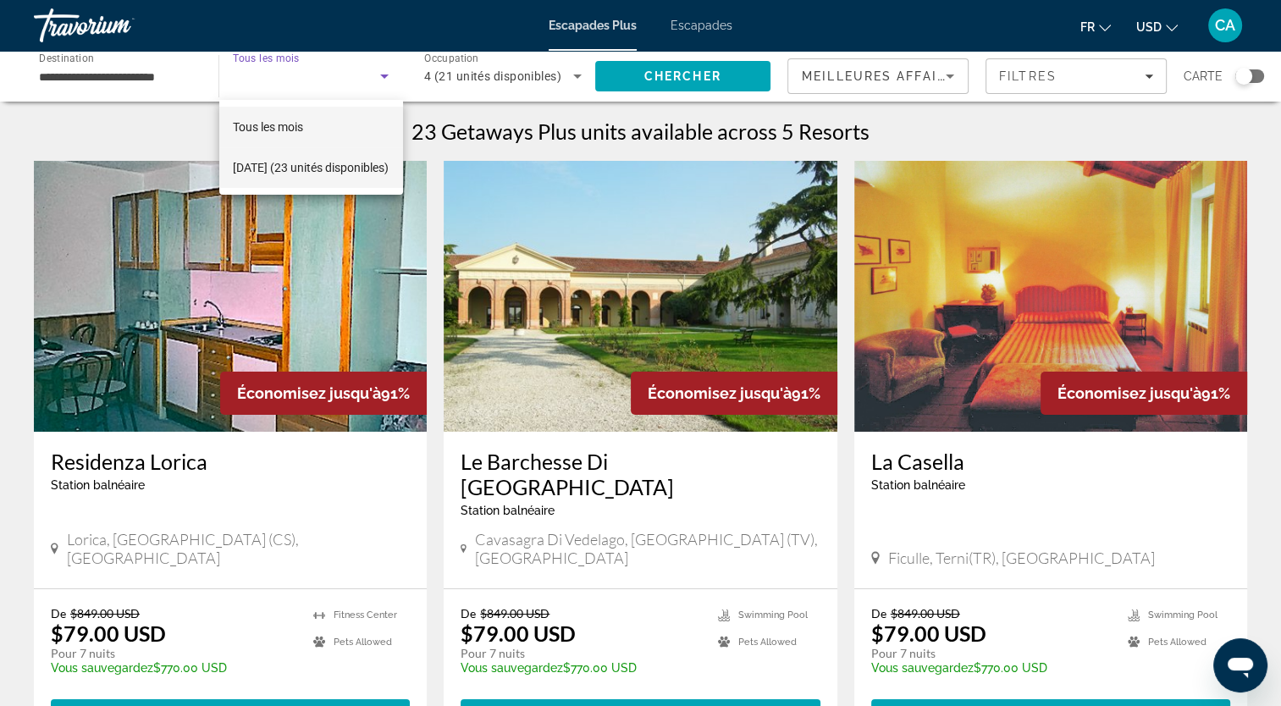
click at [277, 174] on font "[DATE] (23 unités disponibles)" at bounding box center [311, 168] width 156 height 14
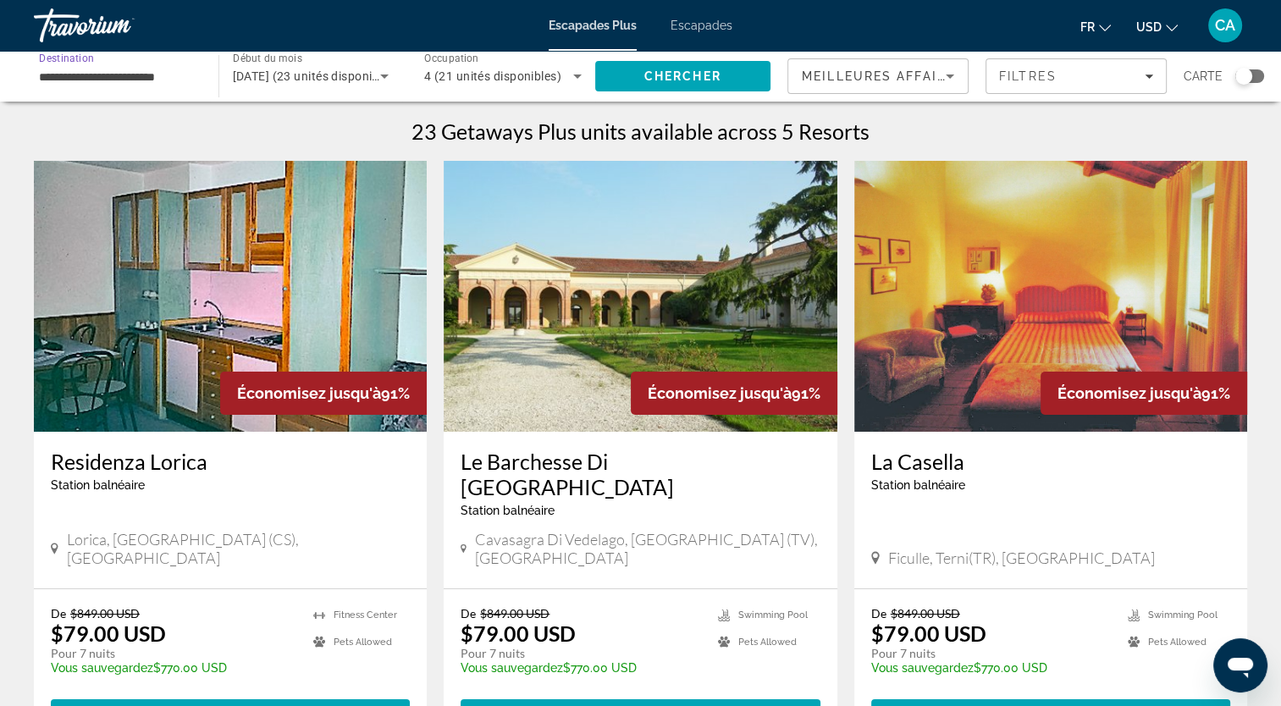
click at [155, 74] on input "**********" at bounding box center [117, 77] width 157 height 20
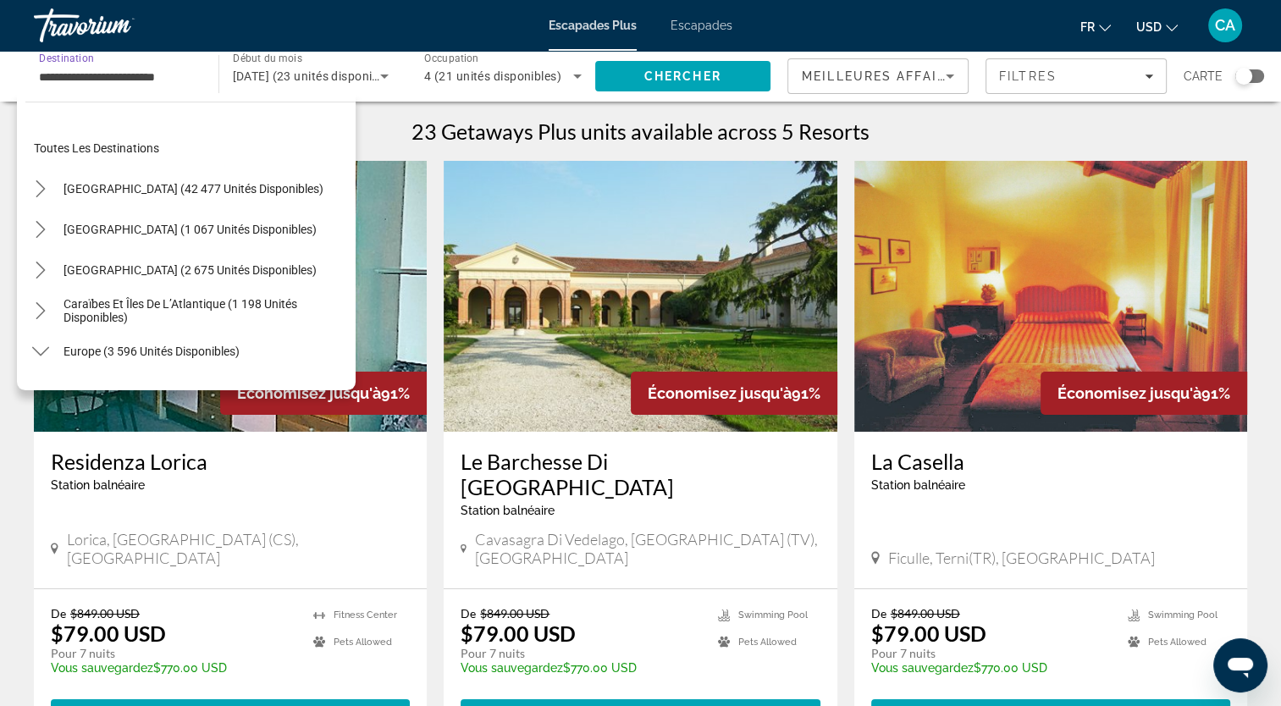
scroll to position [507, 0]
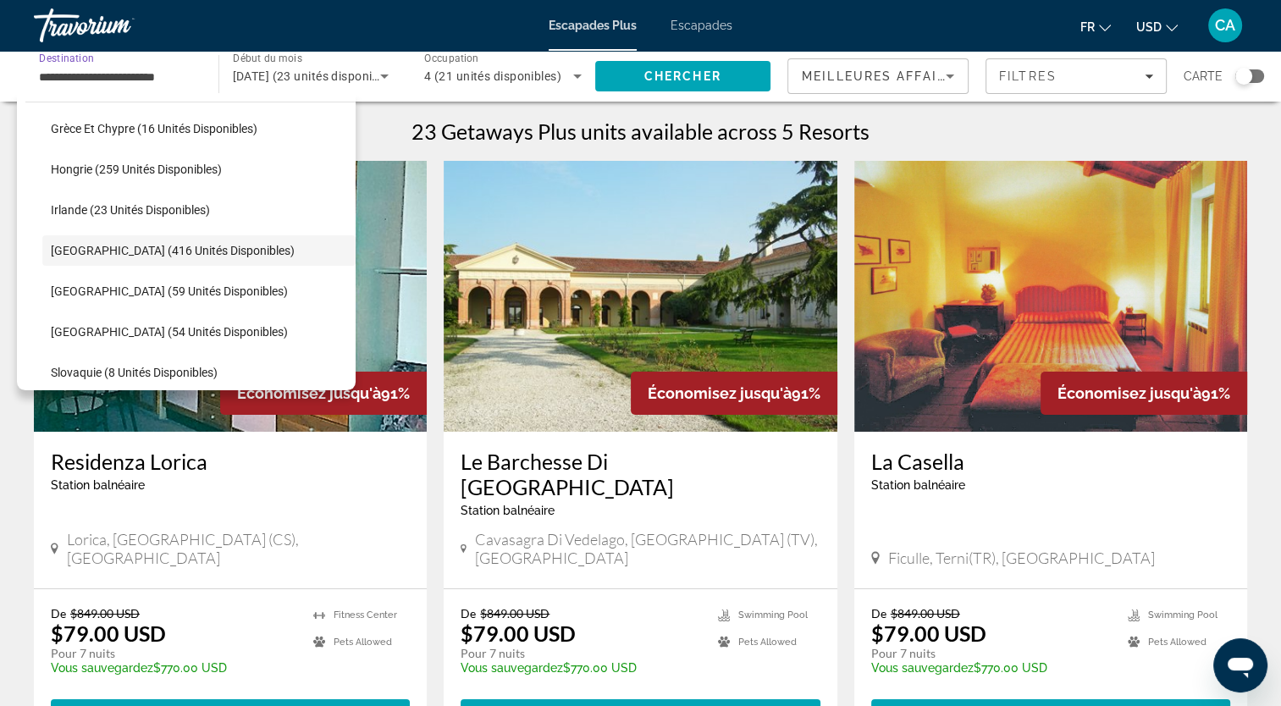
click at [152, 77] on input "**********" at bounding box center [117, 77] width 157 height 20
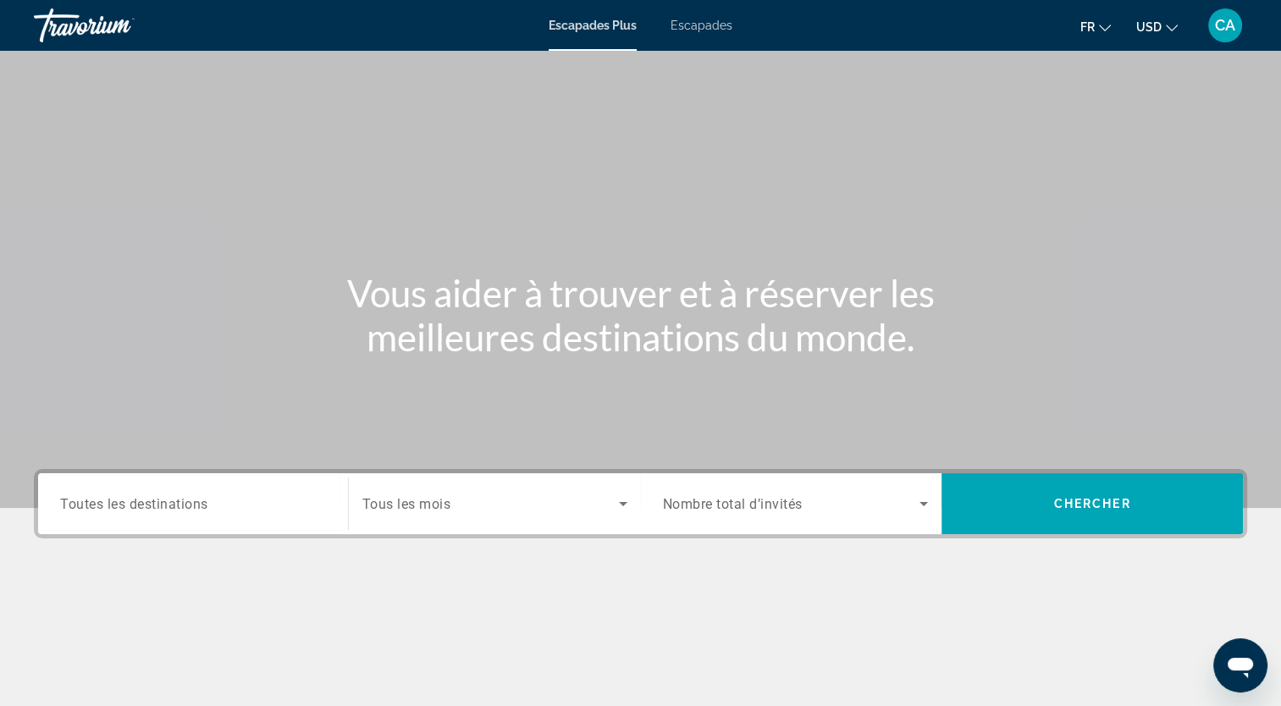
click at [483, 494] on span "Widget de recherche" at bounding box center [490, 504] width 257 height 20
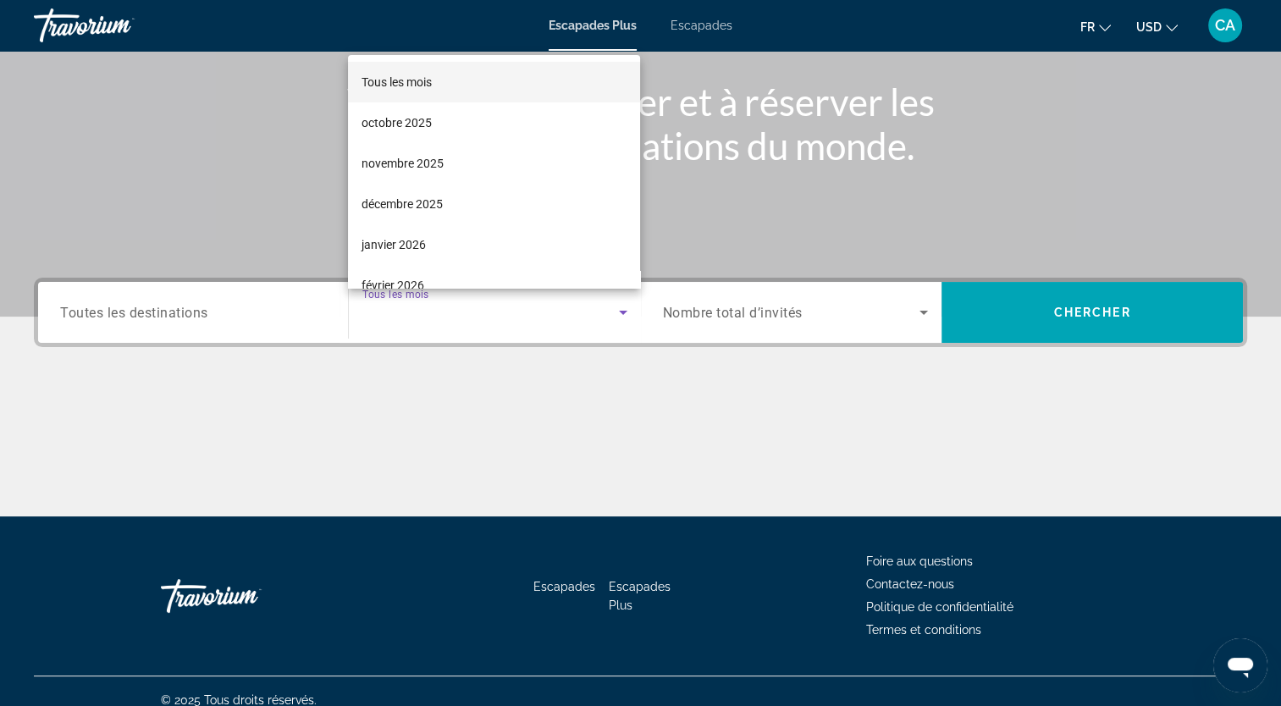
scroll to position [208, 0]
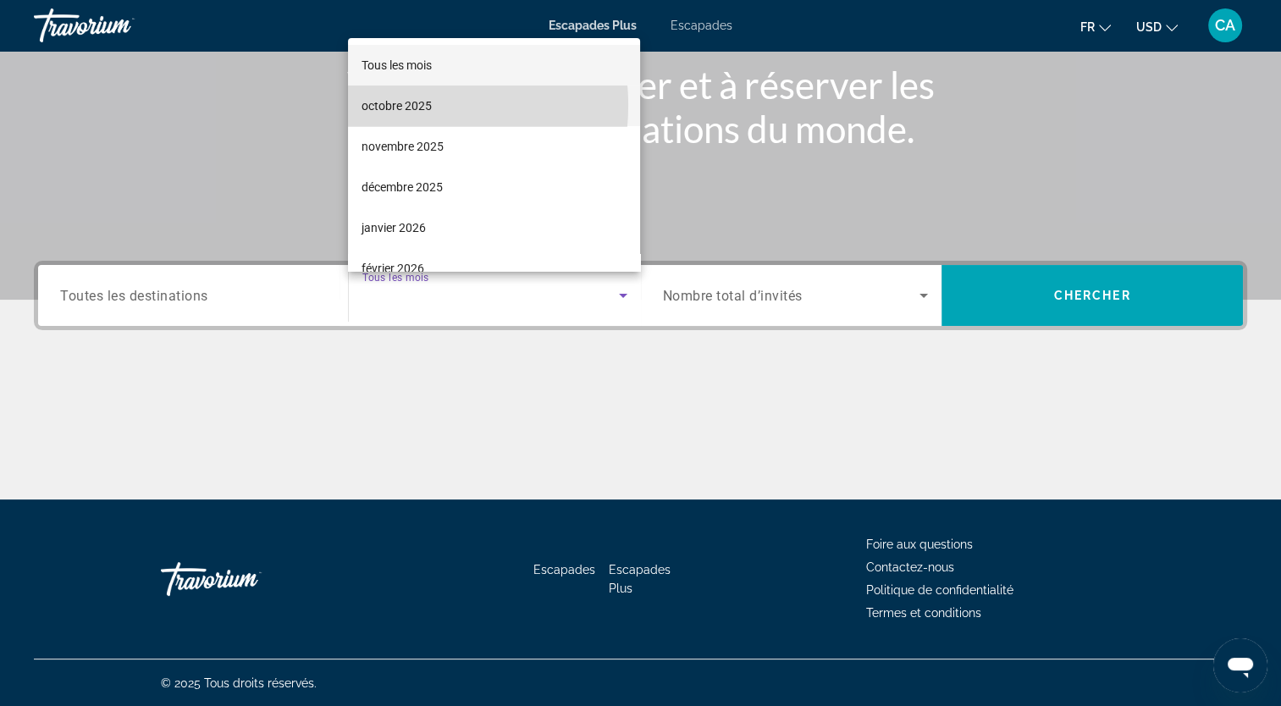
click at [400, 106] on font "octobre 2025" at bounding box center [396, 106] width 70 height 14
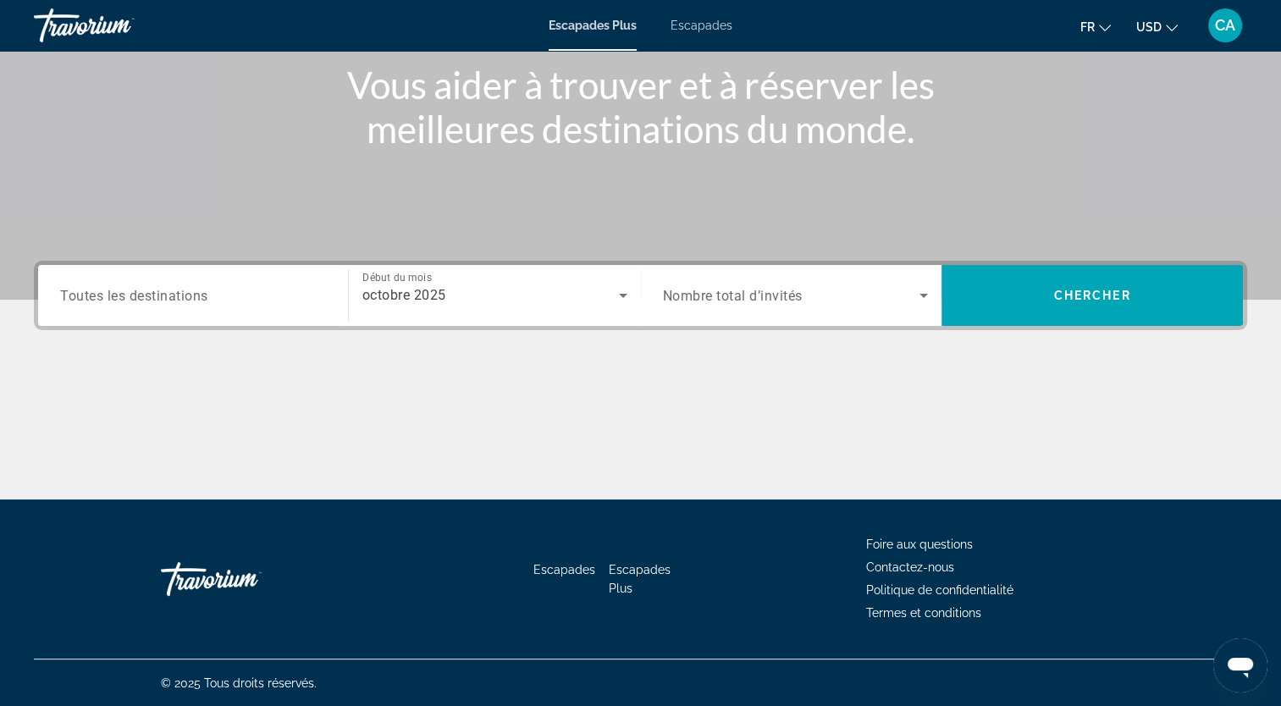
click at [244, 309] on div "Widget de recherche" at bounding box center [193, 296] width 266 height 48
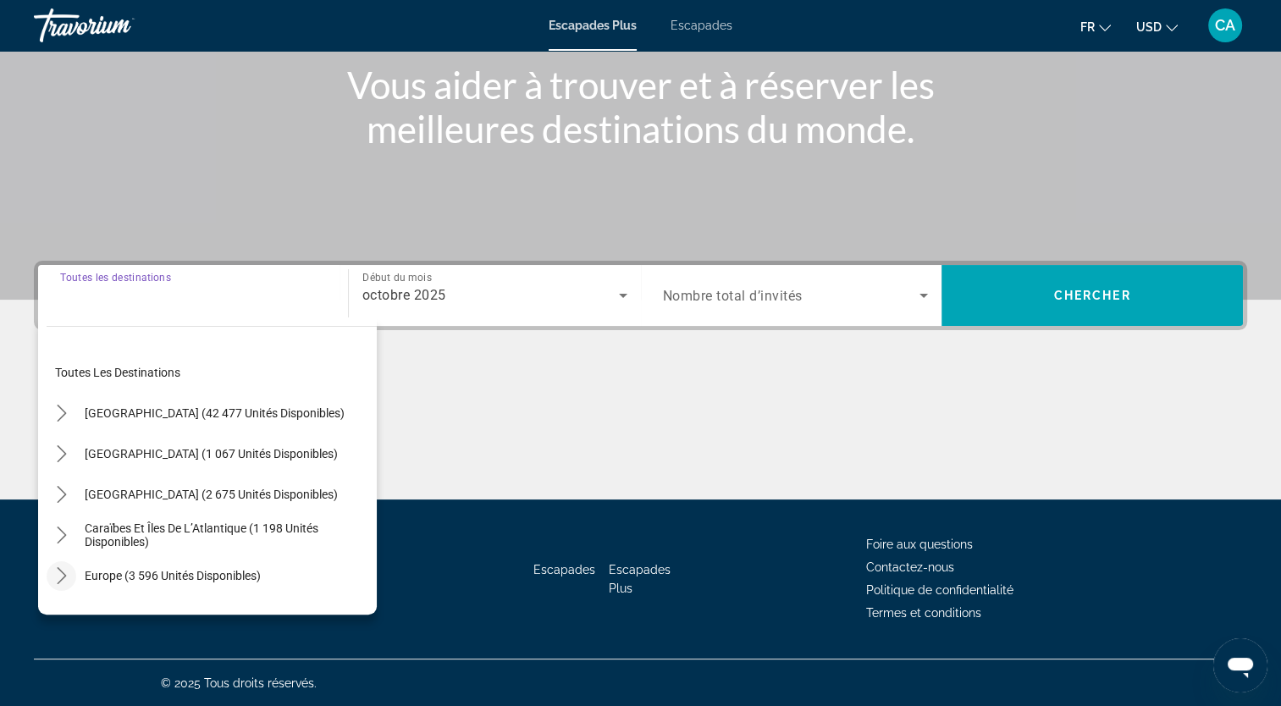
click at [61, 577] on icon "Toggle Europe (3 596 unités disponibles) sous-menu" at bounding box center [61, 575] width 17 height 17
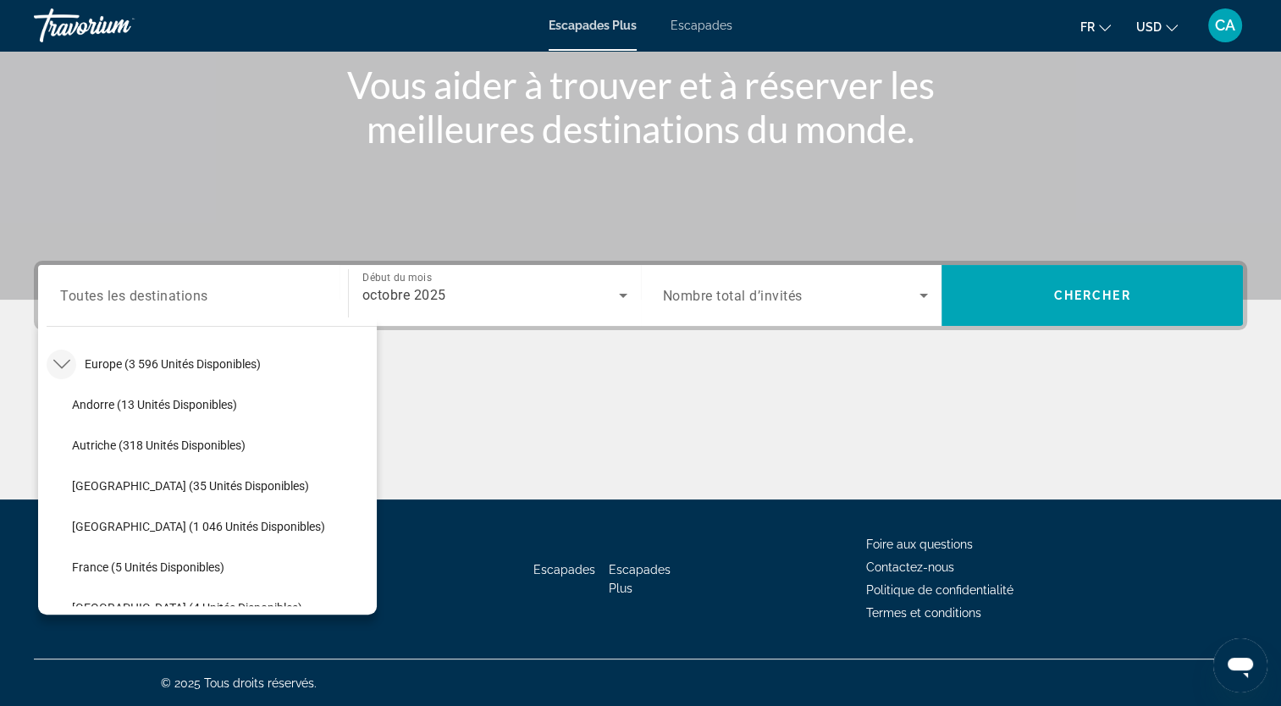
click at [786, 298] on span "Nombre total d’invités" at bounding box center [733, 296] width 140 height 16
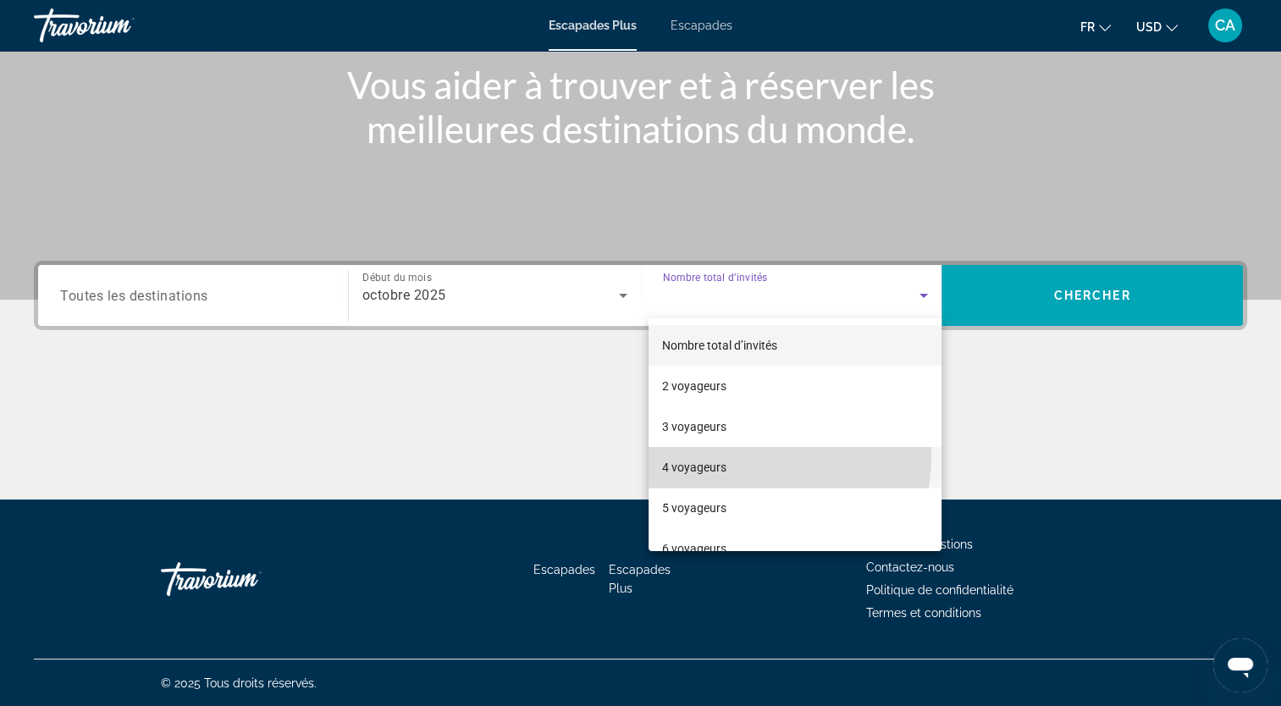
click at [747, 457] on mat-option "4 voyageurs" at bounding box center [794, 467] width 293 height 41
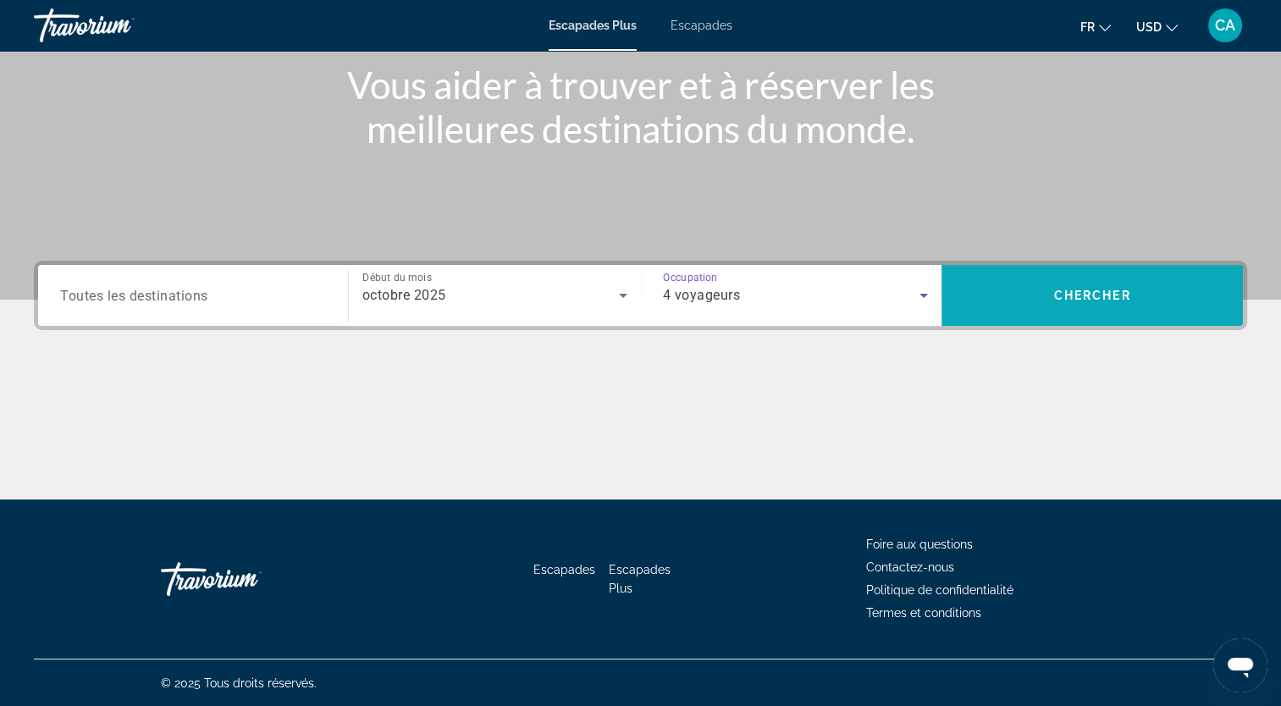
click at [1055, 284] on span "Rechercher" at bounding box center [1091, 295] width 301 height 41
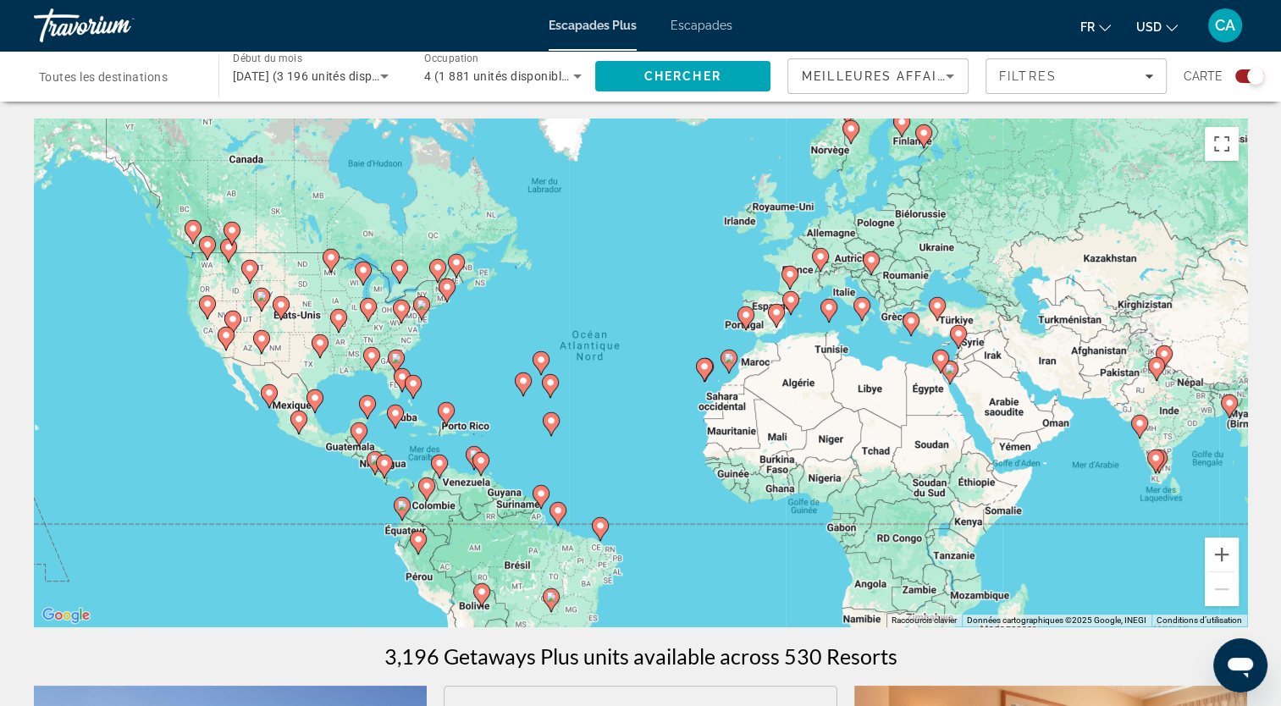
click at [1242, 82] on div "Widget de recherche" at bounding box center [1249, 76] width 29 height 14
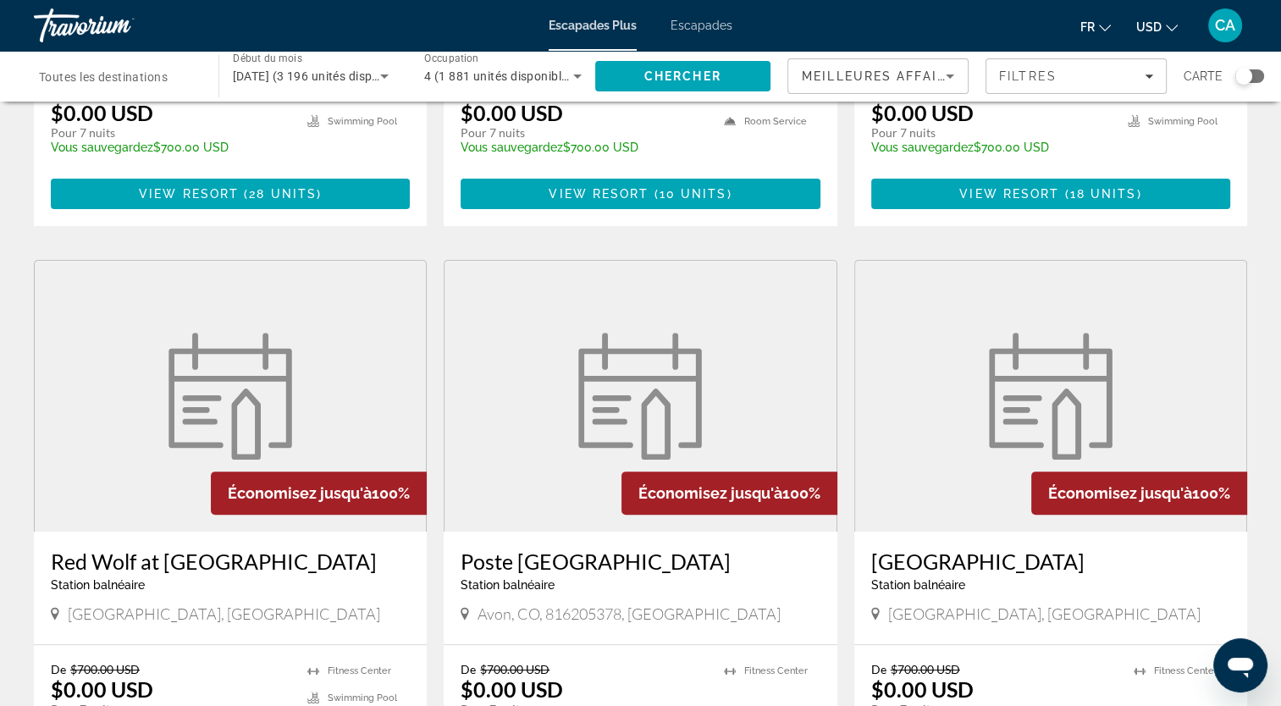
scroll to position [477, 0]
click at [163, 81] on span "Toutes les destinations" at bounding box center [103, 77] width 129 height 14
click at [163, 81] on input "Destination Toutes les destinations" at bounding box center [117, 77] width 157 height 20
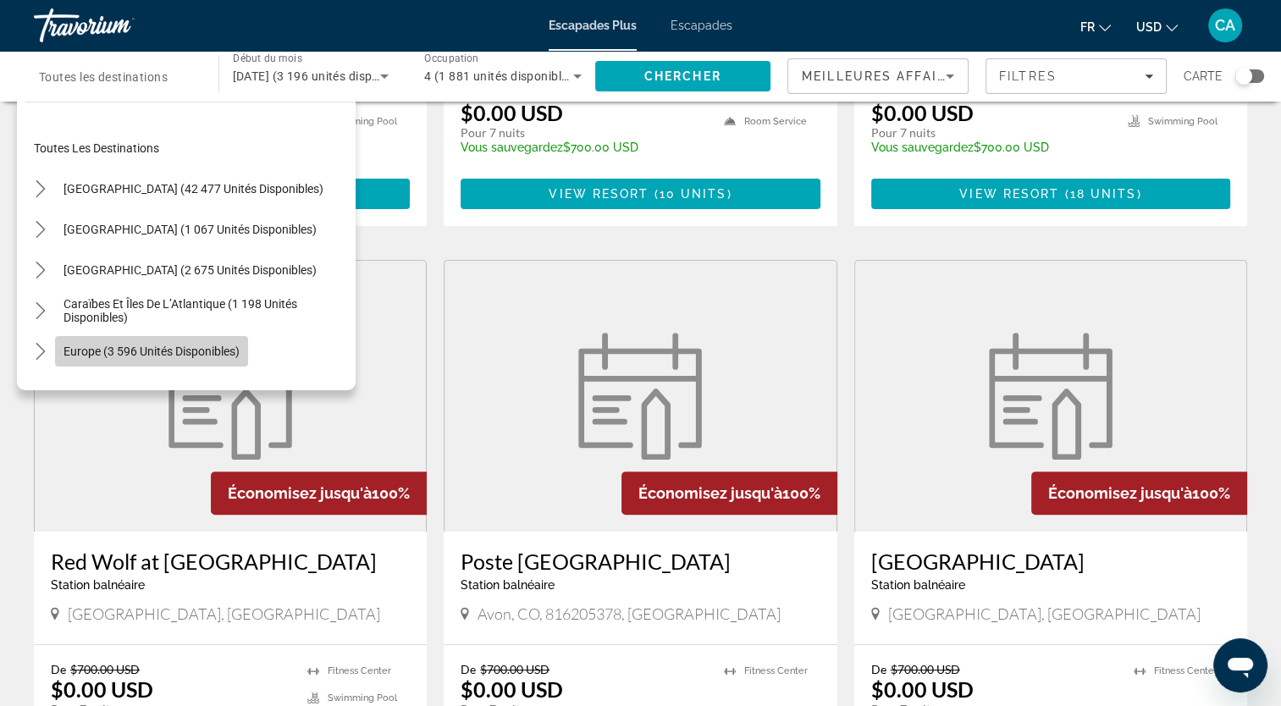
click at [90, 345] on span "Europe (3 596 unités disponibles)" at bounding box center [151, 352] width 176 height 14
type input "**********"
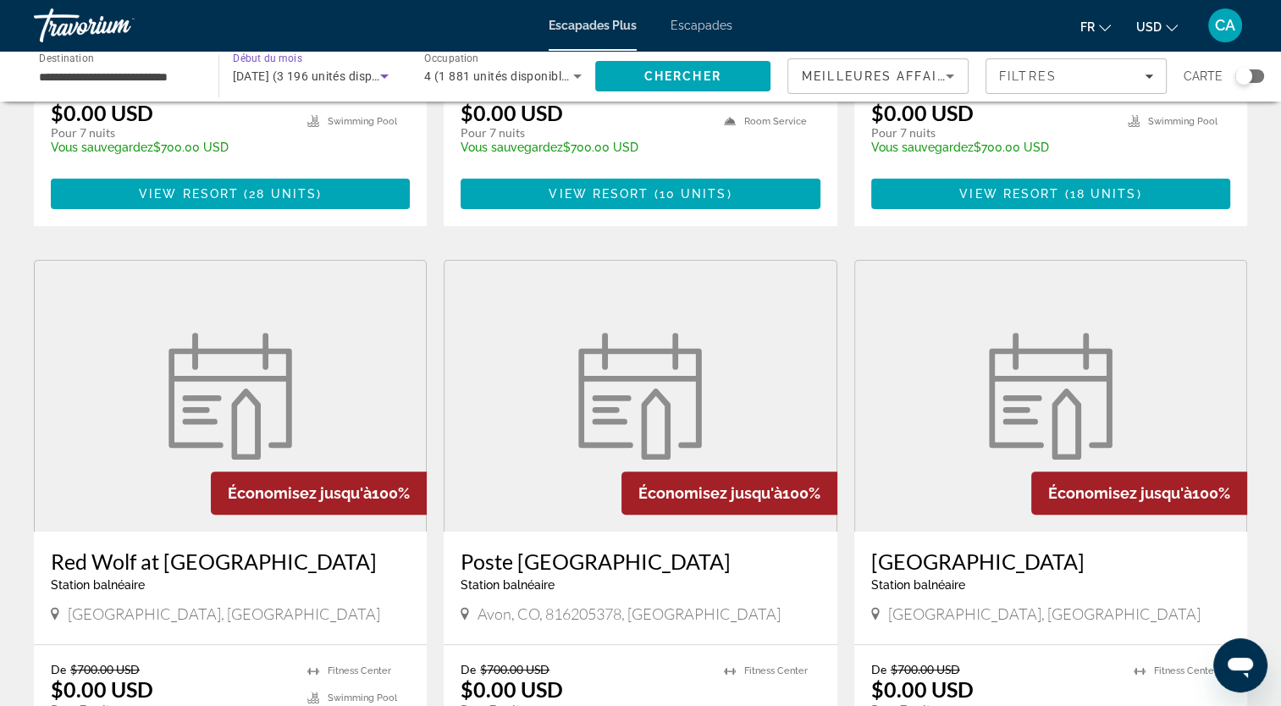
click at [317, 77] on span "[DATE] (3 196 unités disponibles)" at bounding box center [325, 76] width 184 height 14
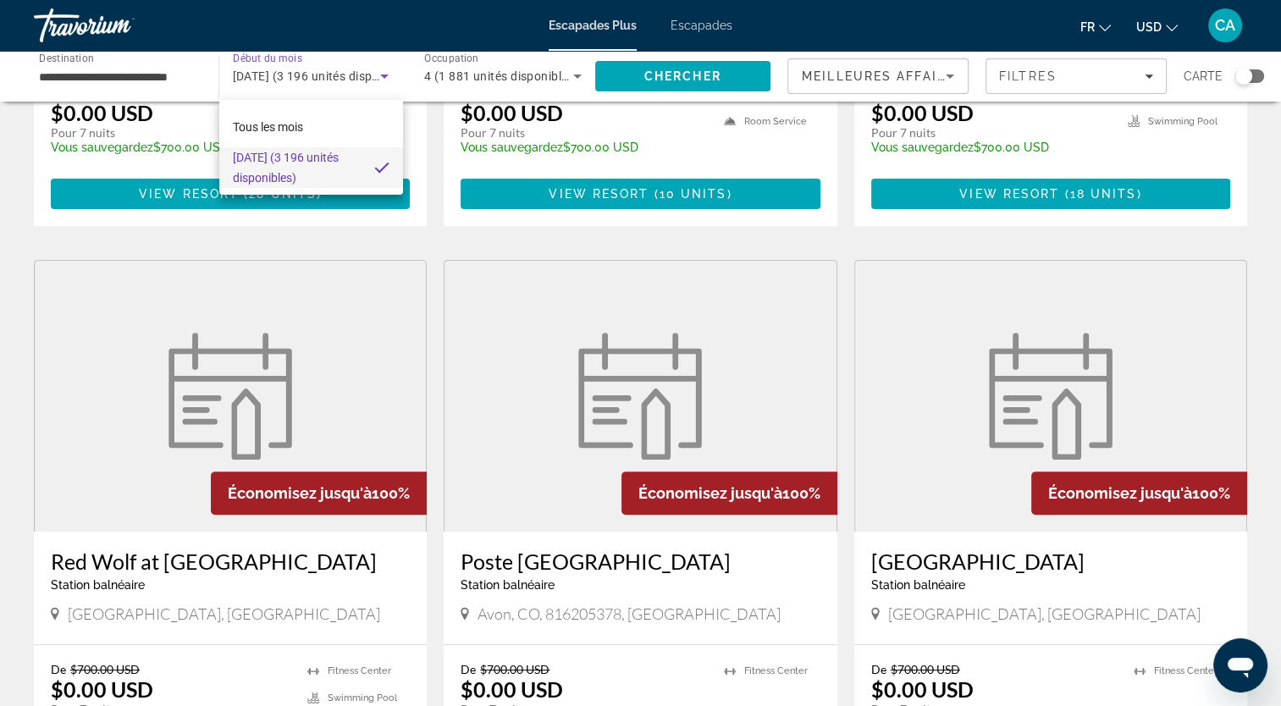
click at [690, 80] on div at bounding box center [640, 353] width 1281 height 706
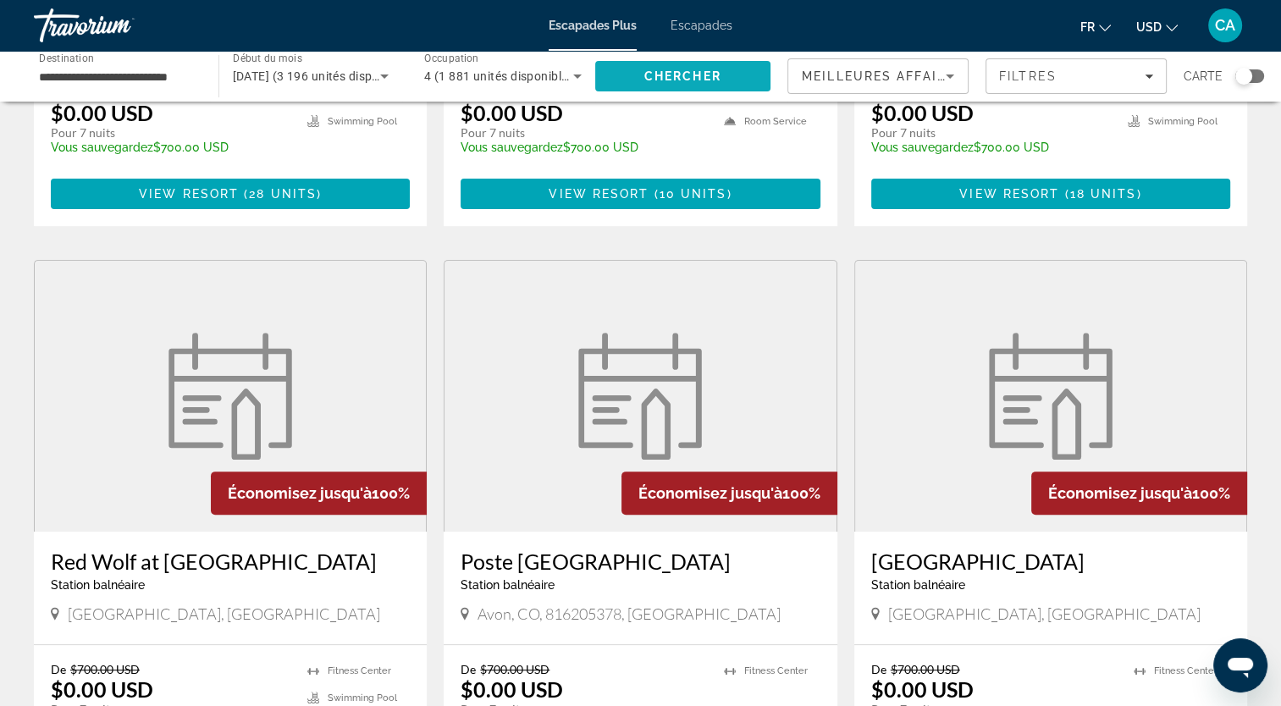
click at [684, 74] on span "Chercher" at bounding box center [682, 76] width 77 height 14
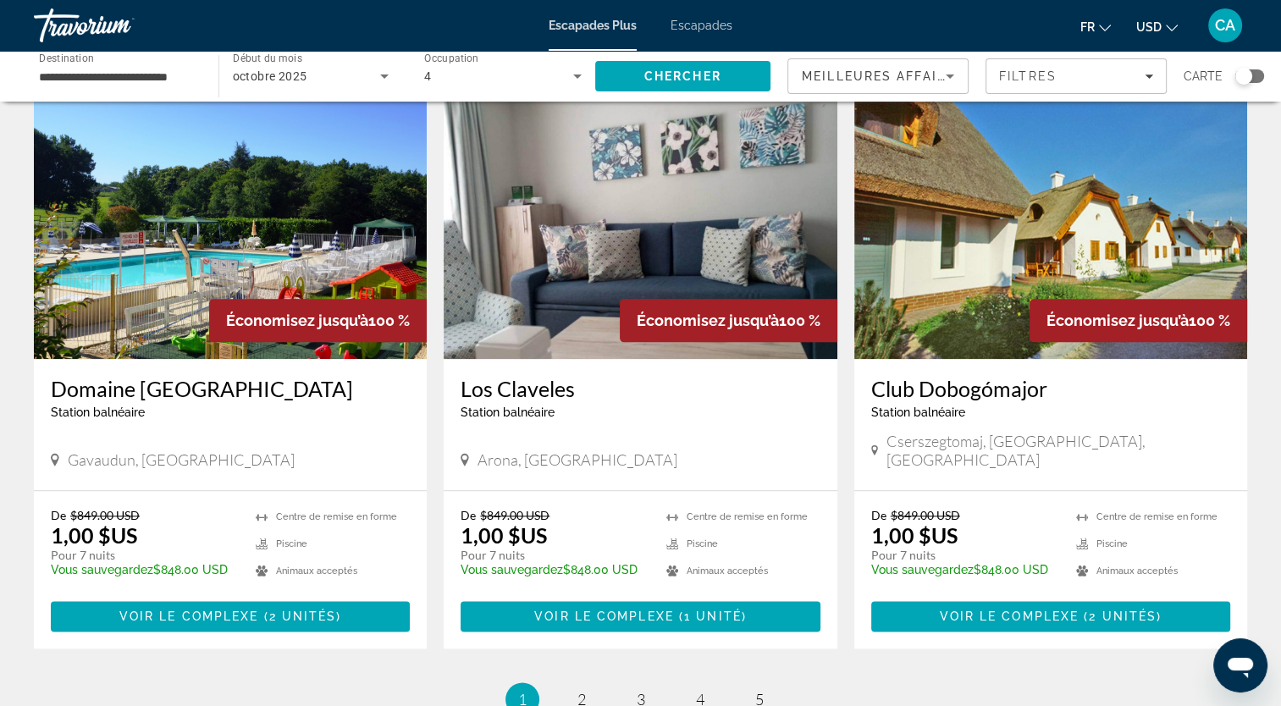
scroll to position [1873, 0]
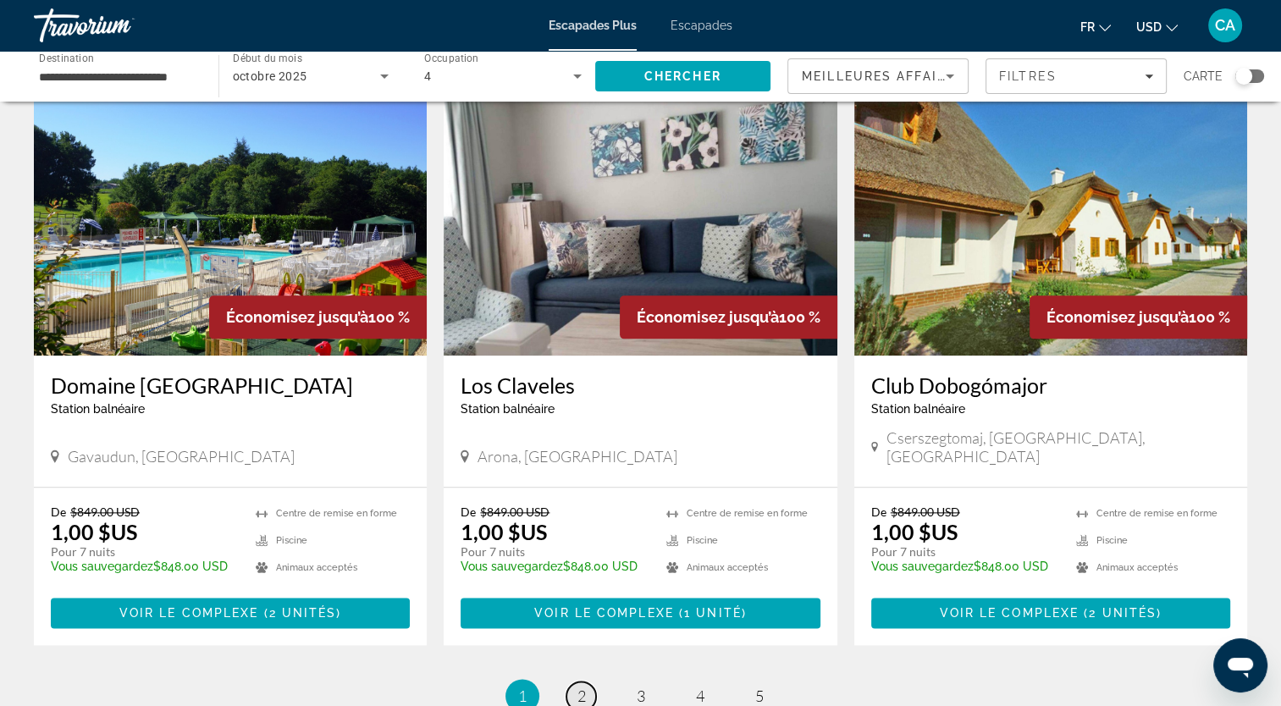
click at [582, 687] on span "2" at bounding box center [581, 696] width 8 height 19
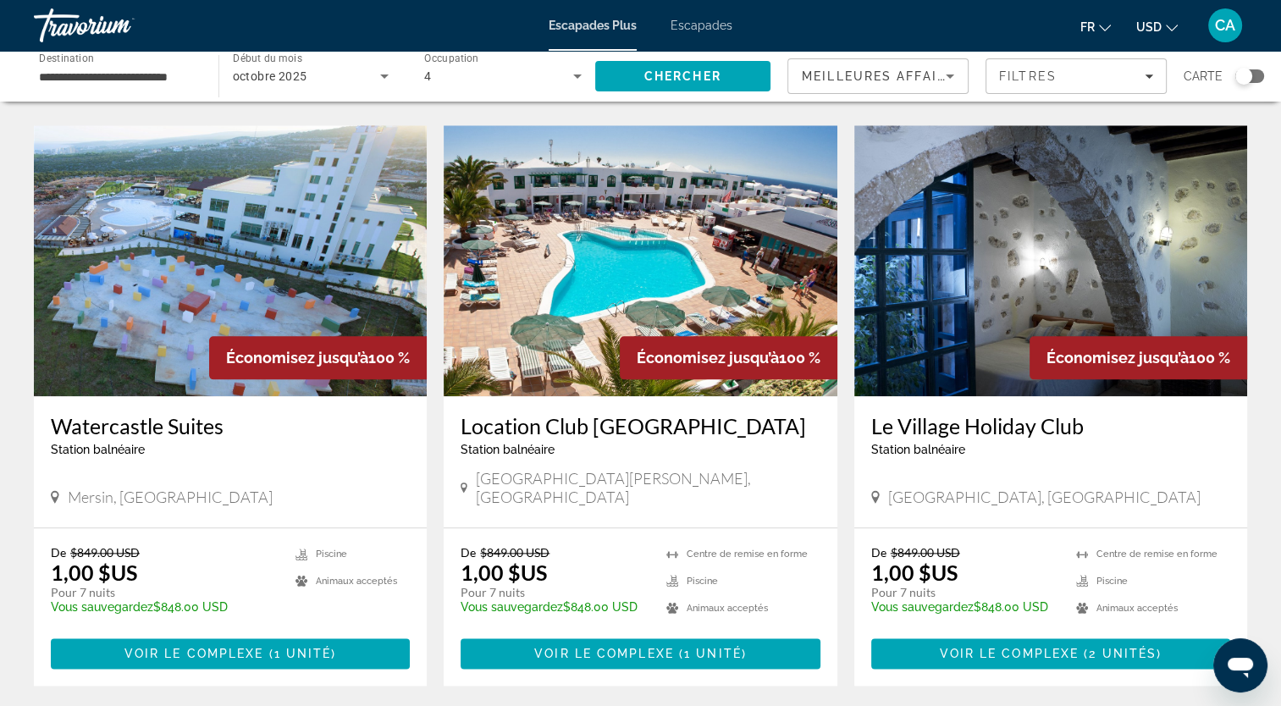
scroll to position [1838, 0]
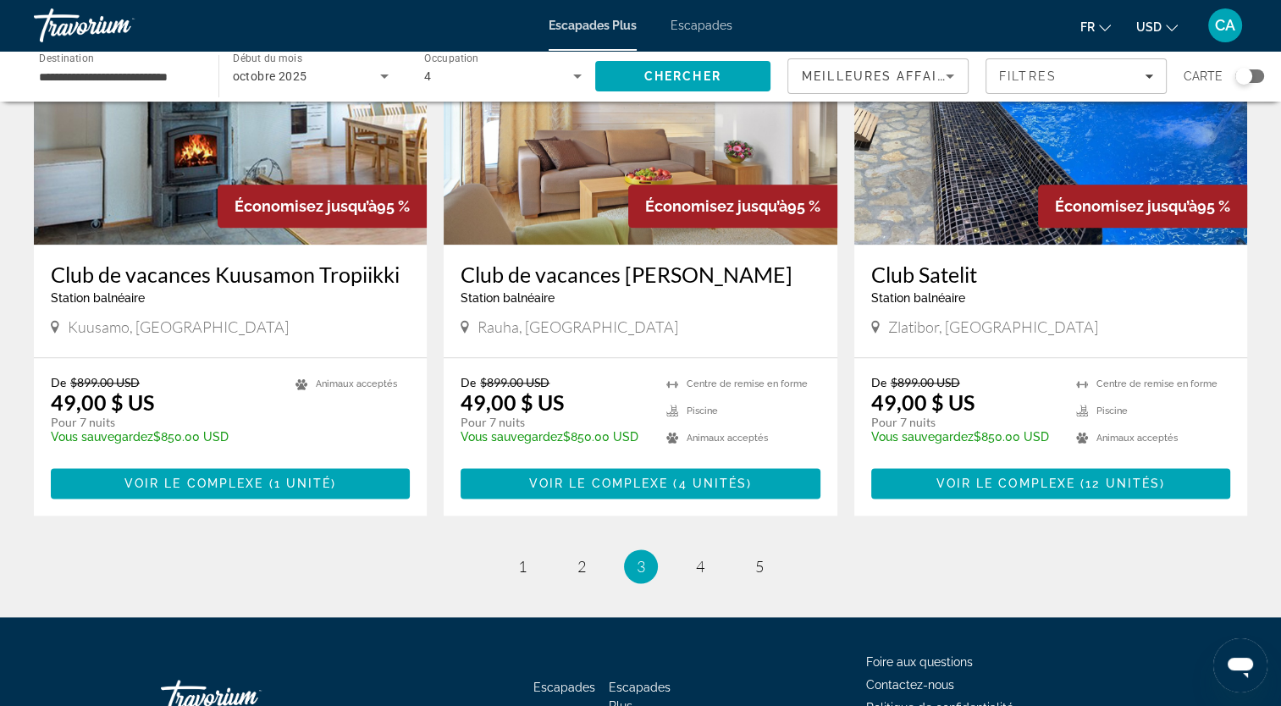
scroll to position [2056, 0]
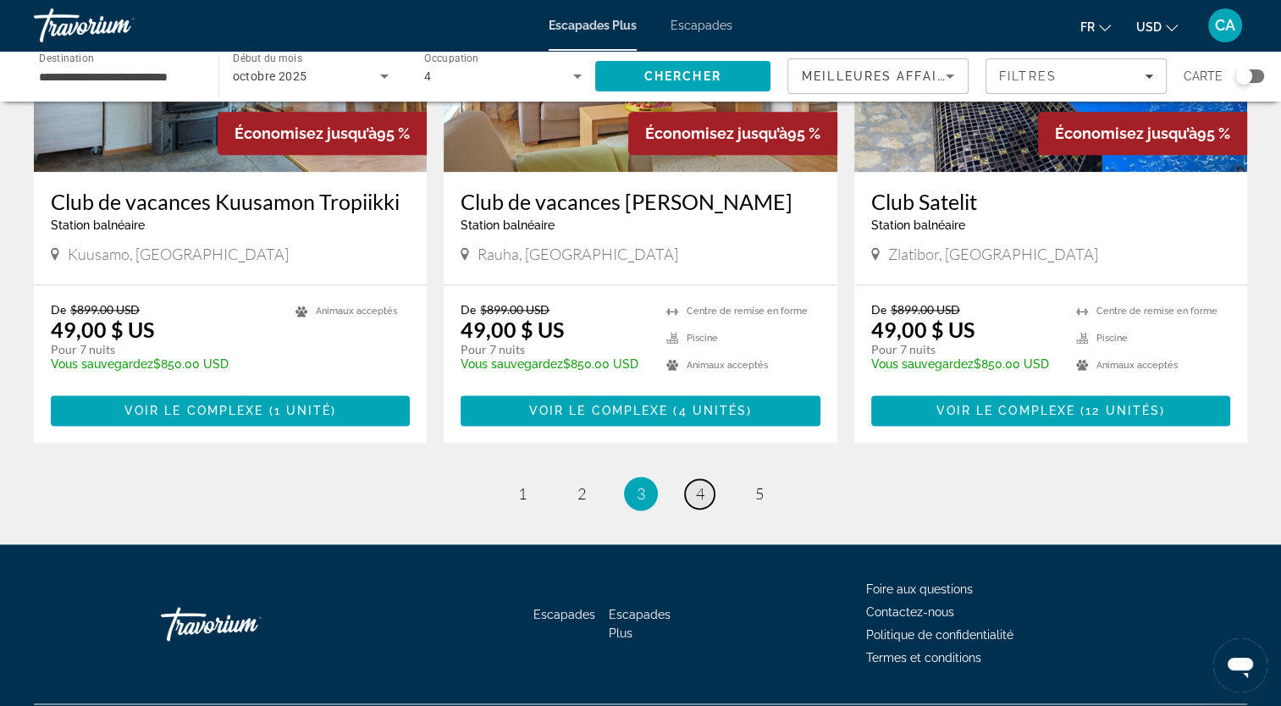
click at [698, 479] on link "page 4" at bounding box center [700, 494] width 30 height 30
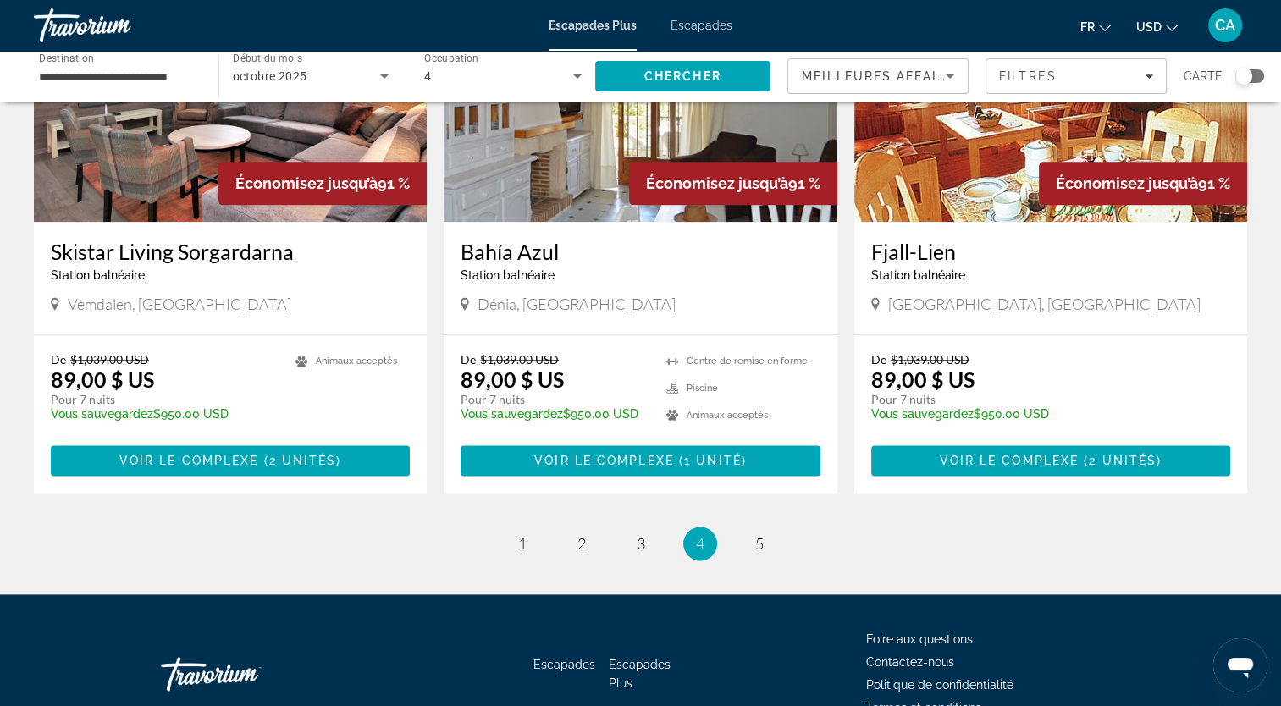
scroll to position [2032, 0]
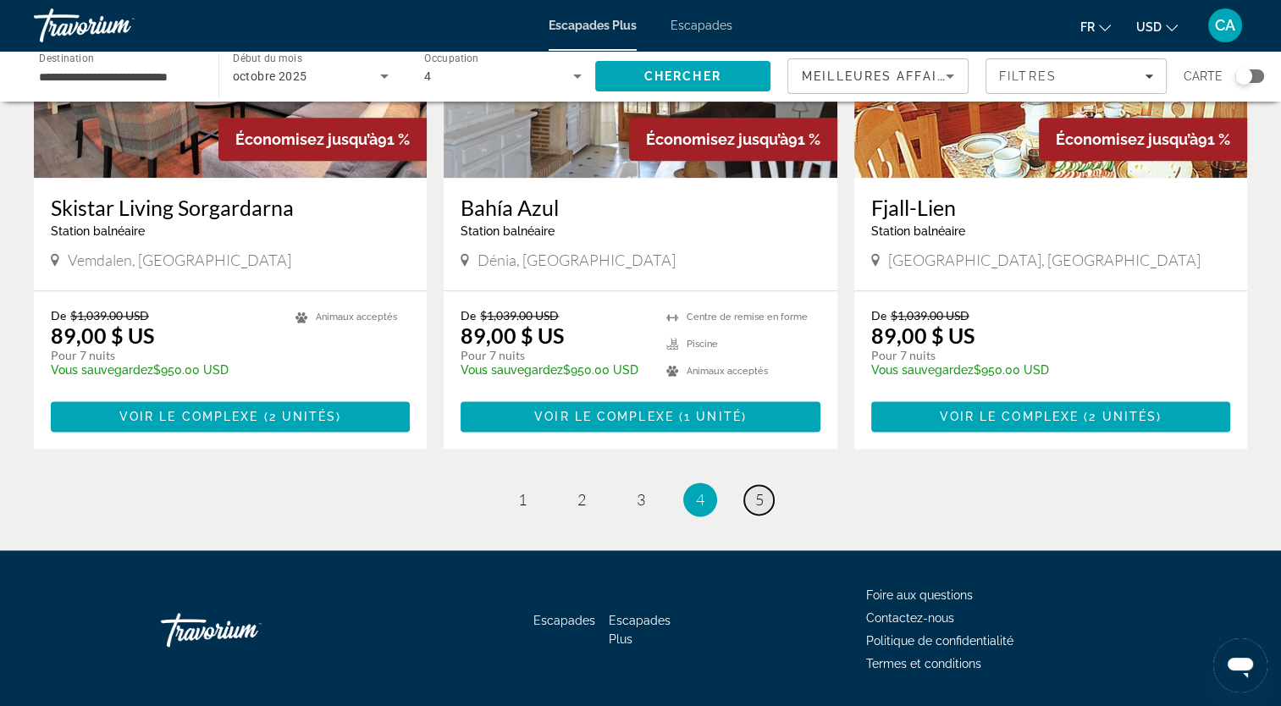
click at [763, 490] on span "5" at bounding box center [759, 499] width 8 height 19
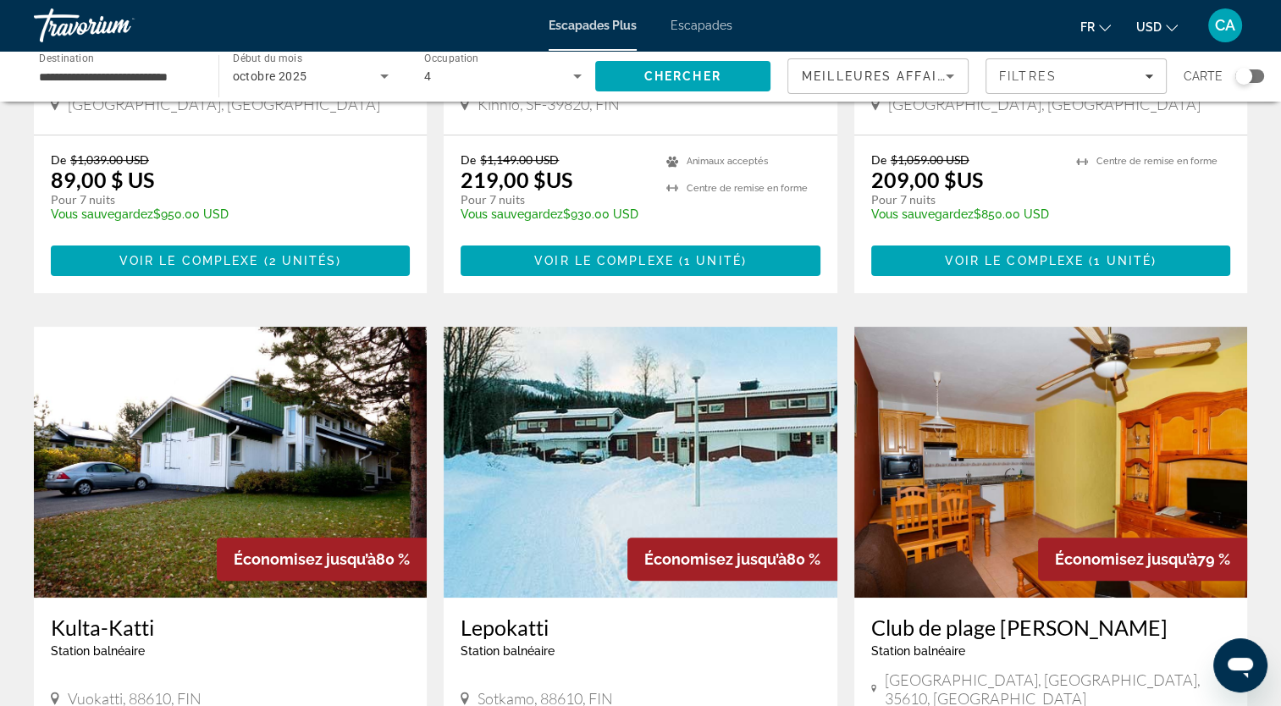
scroll to position [427, 0]
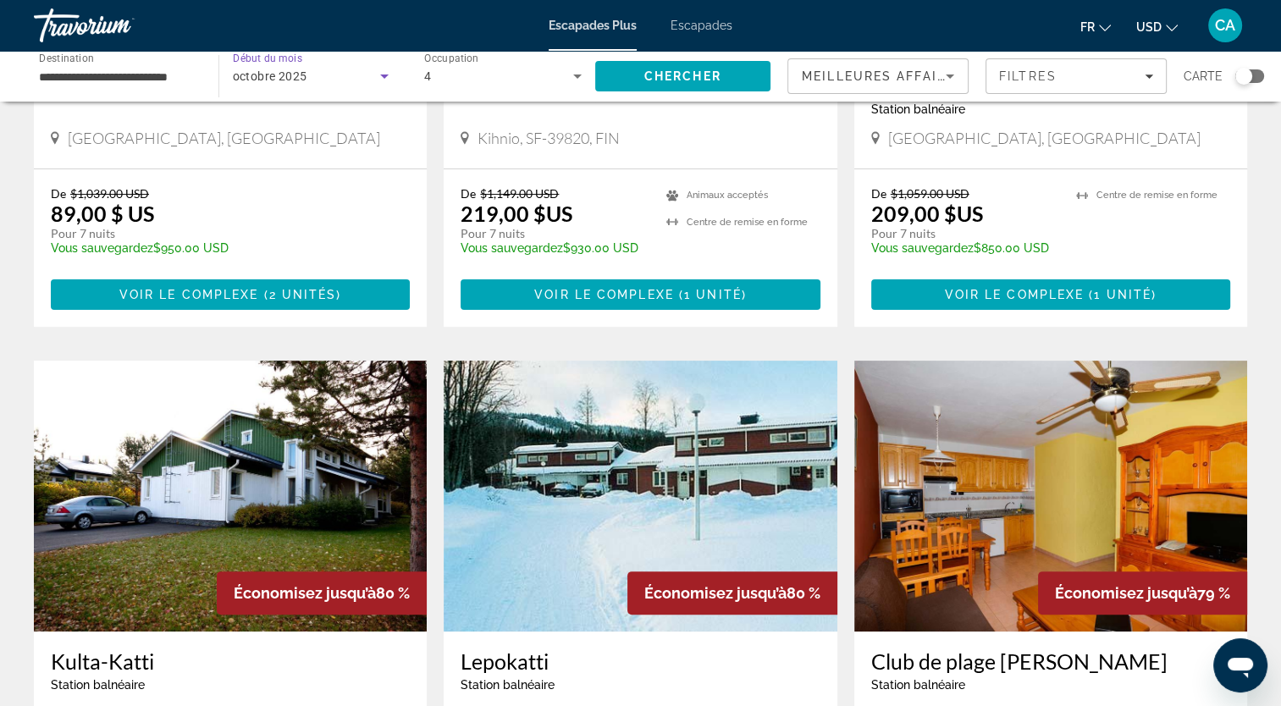
click at [257, 80] on span "octobre 2025" at bounding box center [270, 76] width 74 height 14
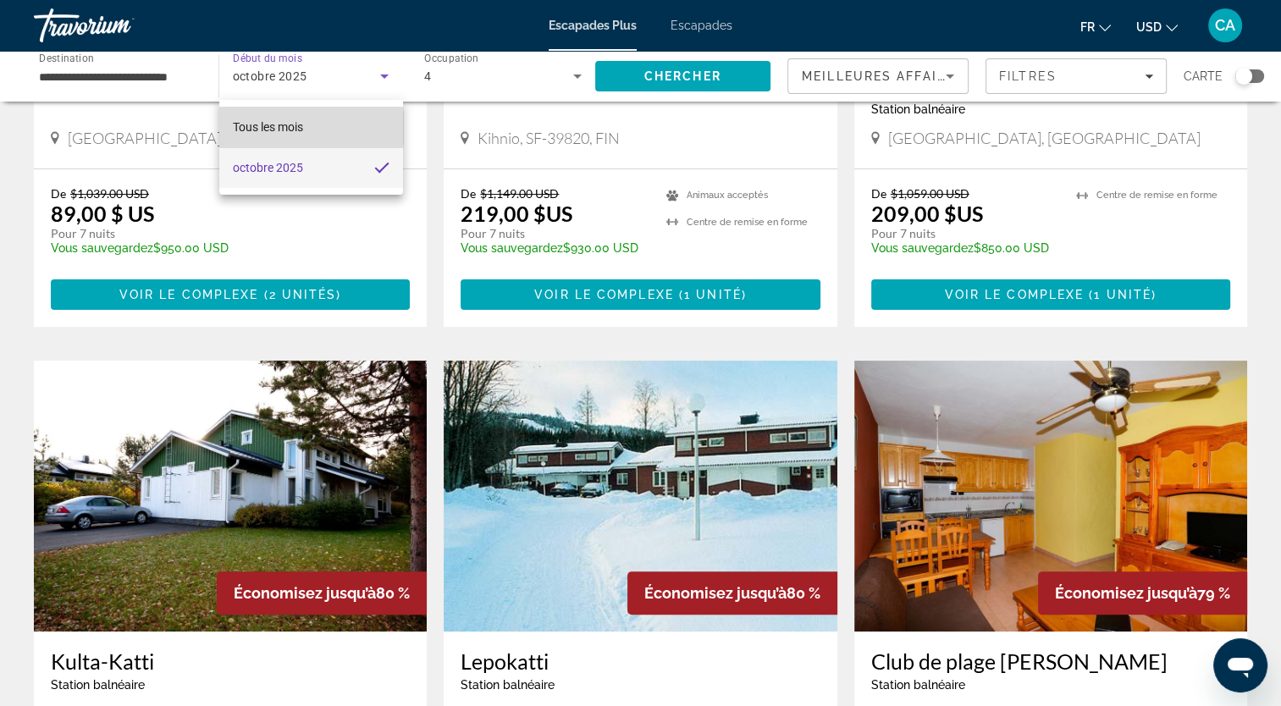
click at [262, 127] on span "Tous les mois" at bounding box center [268, 127] width 70 height 14
